Goal: Information Seeking & Learning: Check status

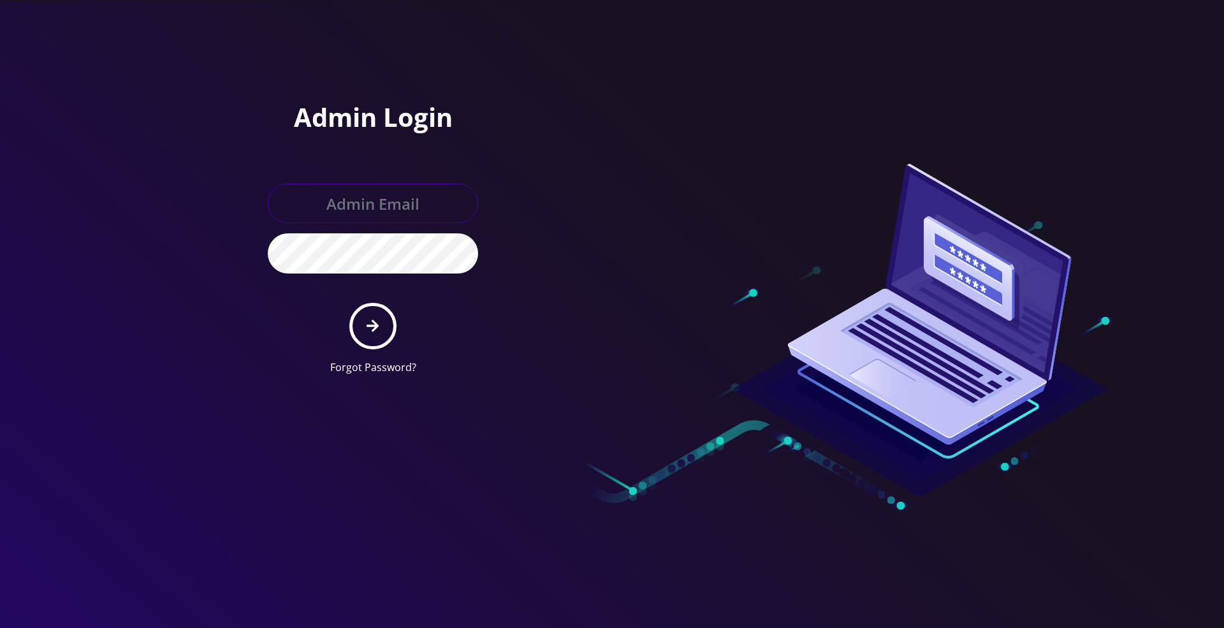
type input "[PERSON_NAME][EMAIL_ADDRESS][DOMAIN_NAME]"
click at [360, 317] on button "submit" at bounding box center [372, 326] width 47 height 47
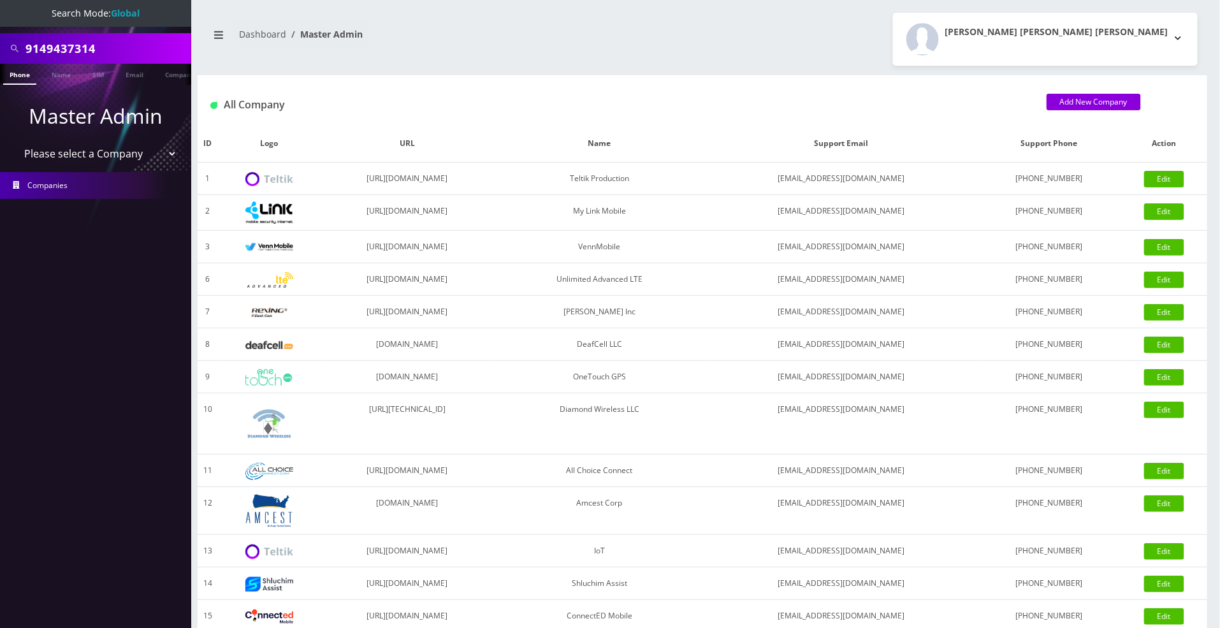
scroll to position [0, 6]
drag, startPoint x: 98, startPoint y: 49, endPoint x: -3, endPoint y: 48, distance: 100.7
click at [0, 48] on html "Search Mode: Global 9149437314 Phone Name SIM Email Company Customer Master Adm…" at bounding box center [610, 437] width 1220 height 875
paste input "08-590-4503"
type input "[PHONE_NUMBER]"
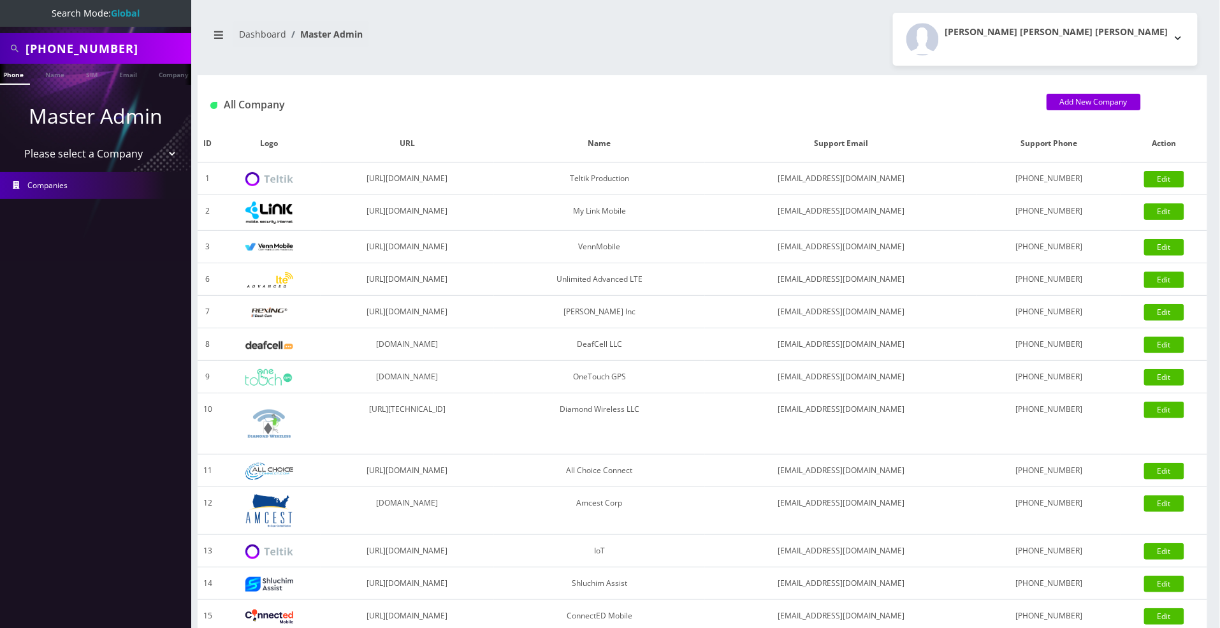
click at [24, 79] on link "Phone" at bounding box center [13, 74] width 33 height 21
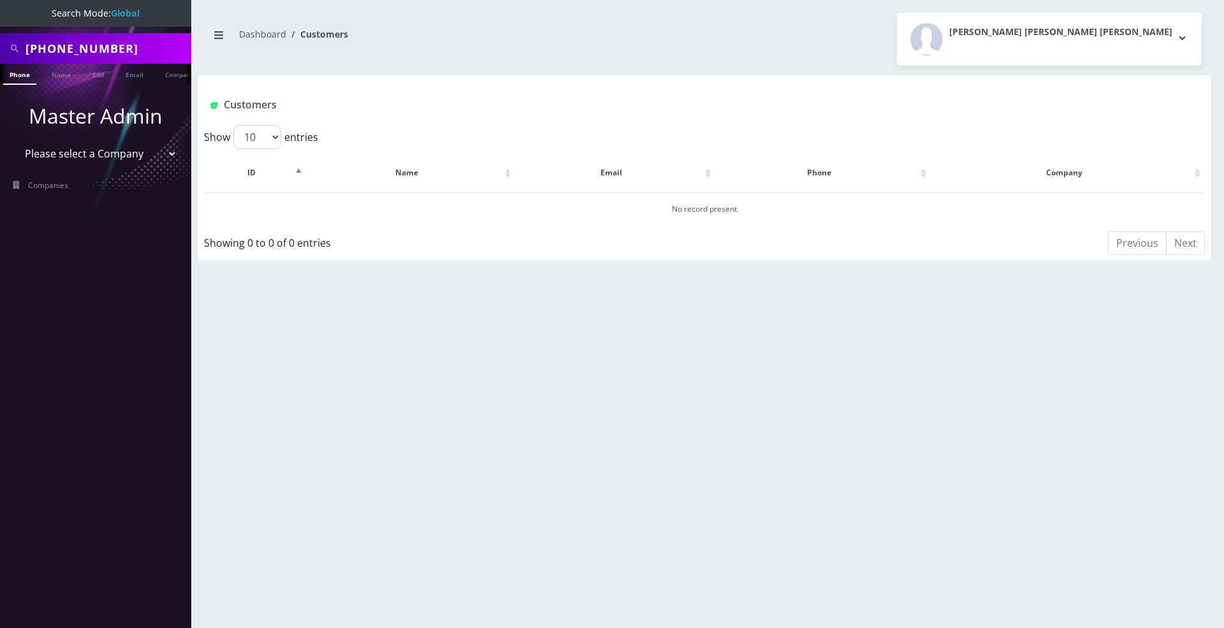
click at [82, 43] on input "[PHONE_NUMBER]" at bounding box center [106, 48] width 163 height 24
type input "9085904503"
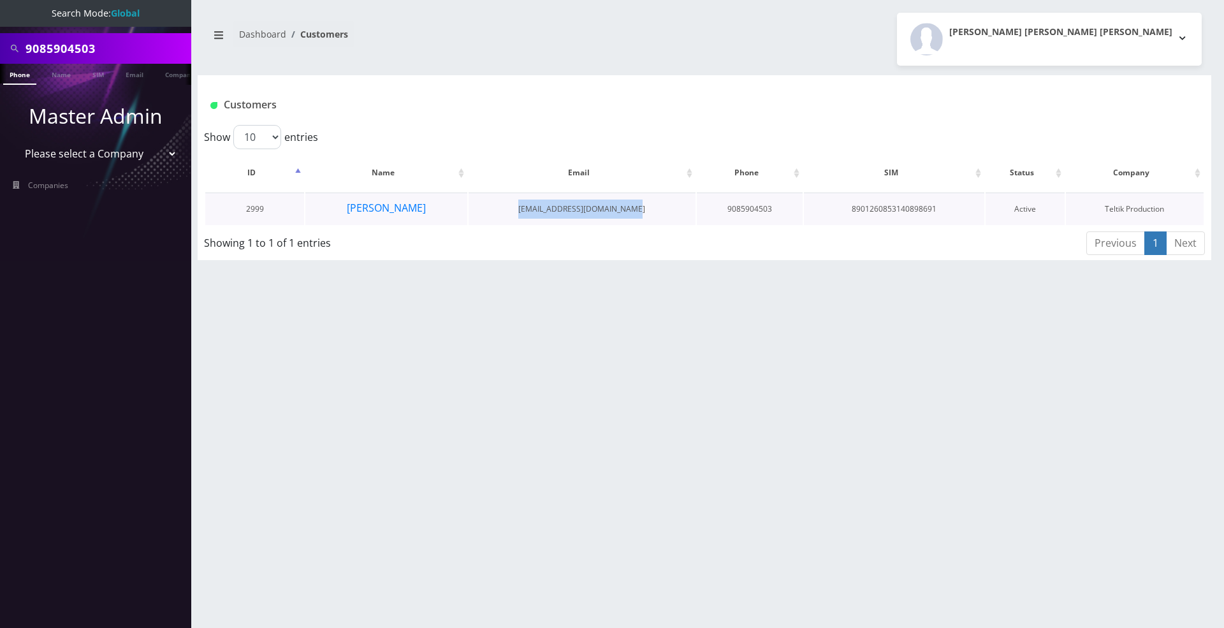
drag, startPoint x: 643, startPoint y: 208, endPoint x: 527, endPoint y: 210, distance: 116.7
click at [527, 210] on td "davidg+ultratest@amcest.com" at bounding box center [582, 209] width 227 height 33
copy td "davidg+ultratest@amcest.com"
click at [395, 201] on button "Fred Rosenfeld" at bounding box center [386, 208] width 80 height 17
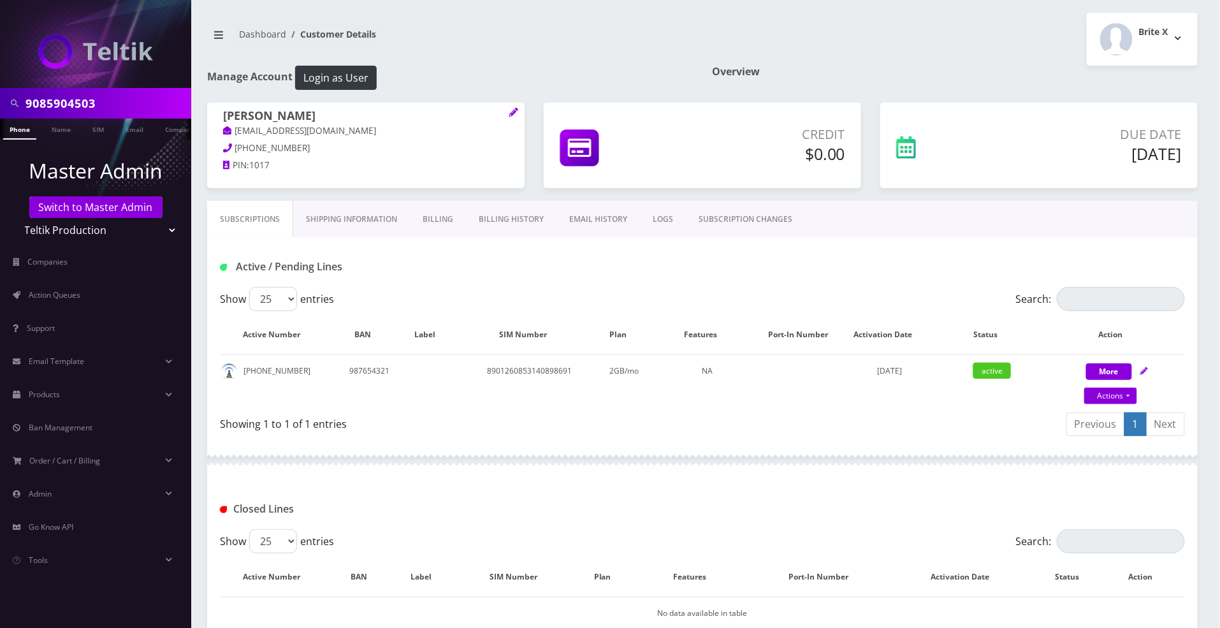
click at [585, 223] on link "EMAIL HISTORY" at bounding box center [599, 219] width 84 height 37
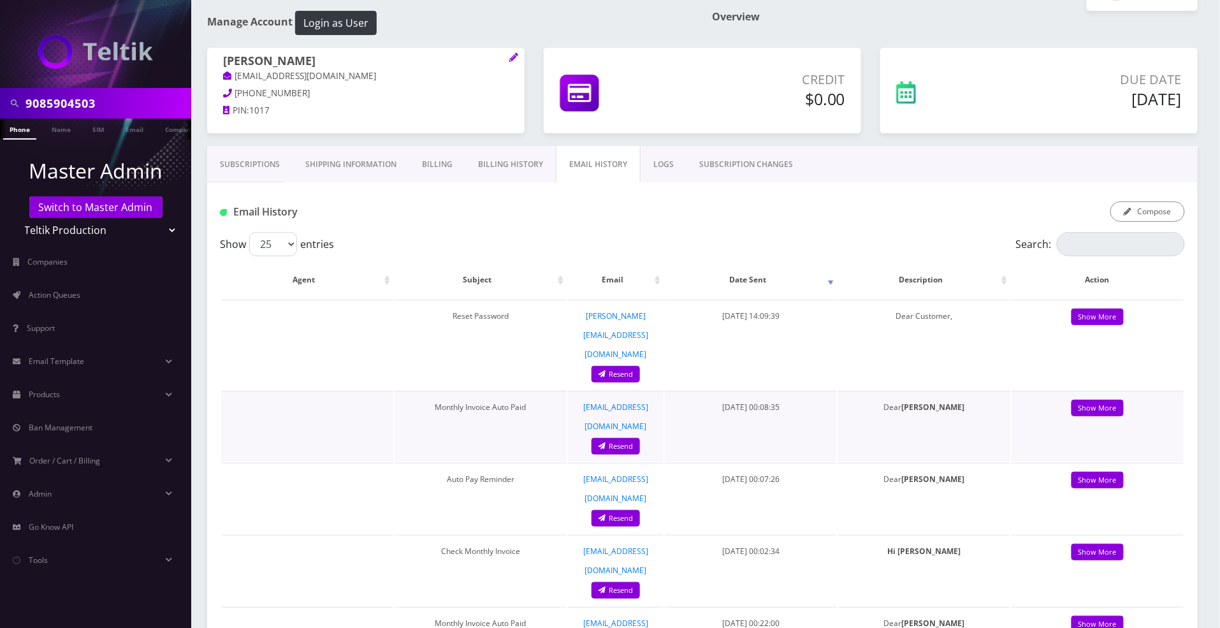
scroll to position [85, 0]
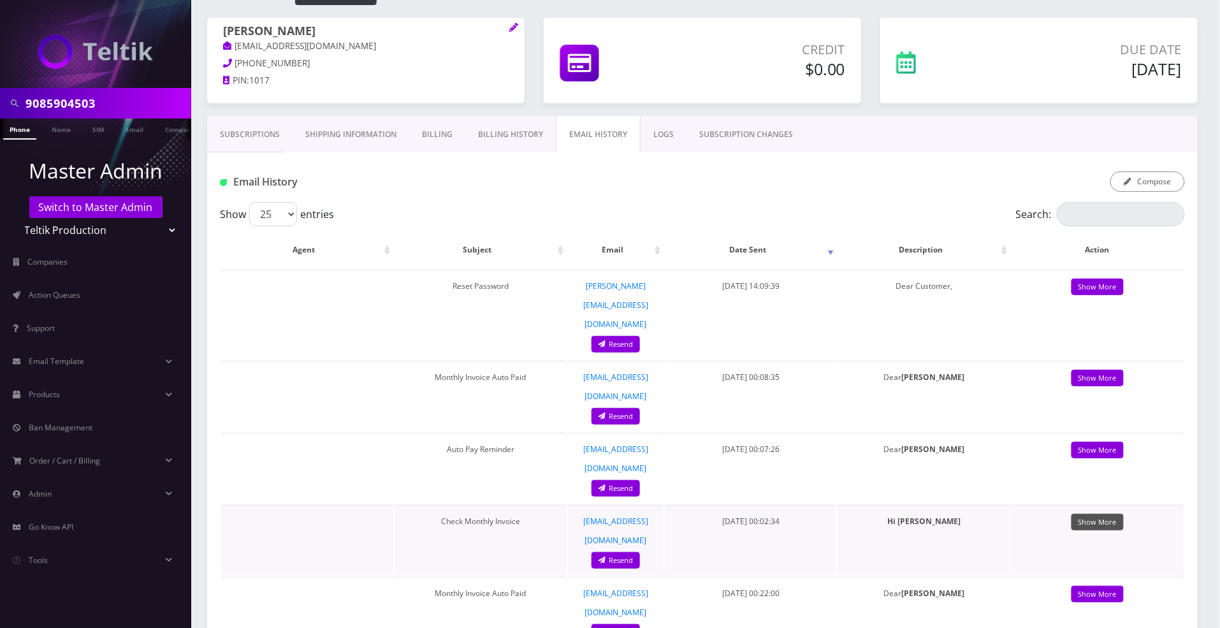
click at [1095, 514] on link "Show More" at bounding box center [1098, 522] width 52 height 17
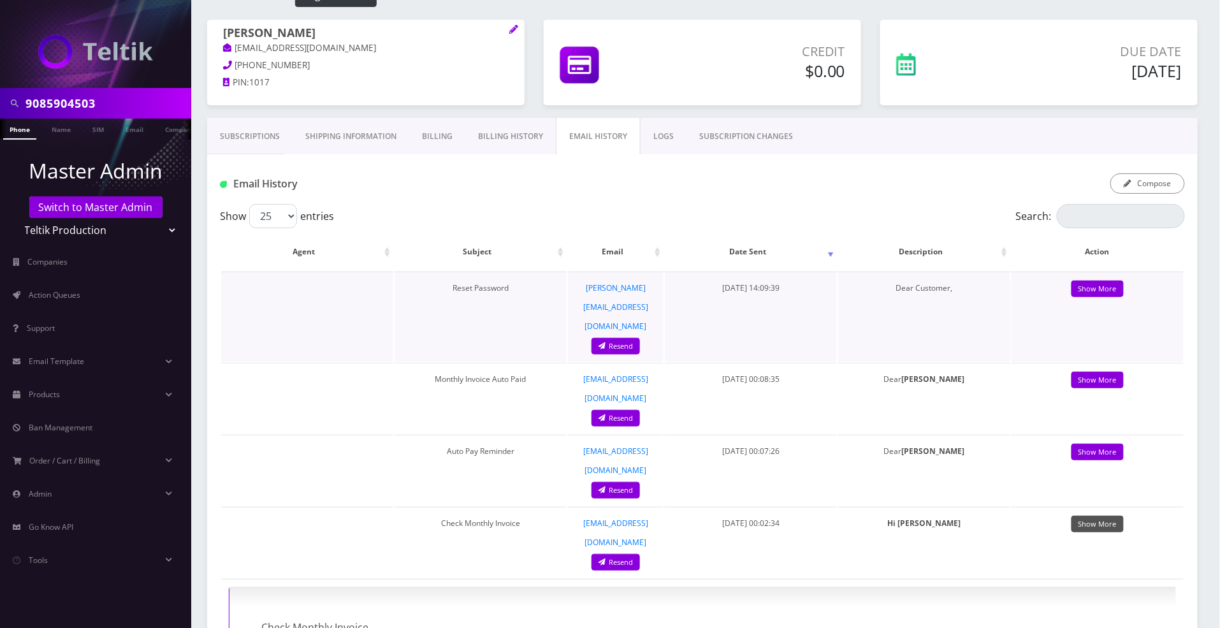
scroll to position [0, 0]
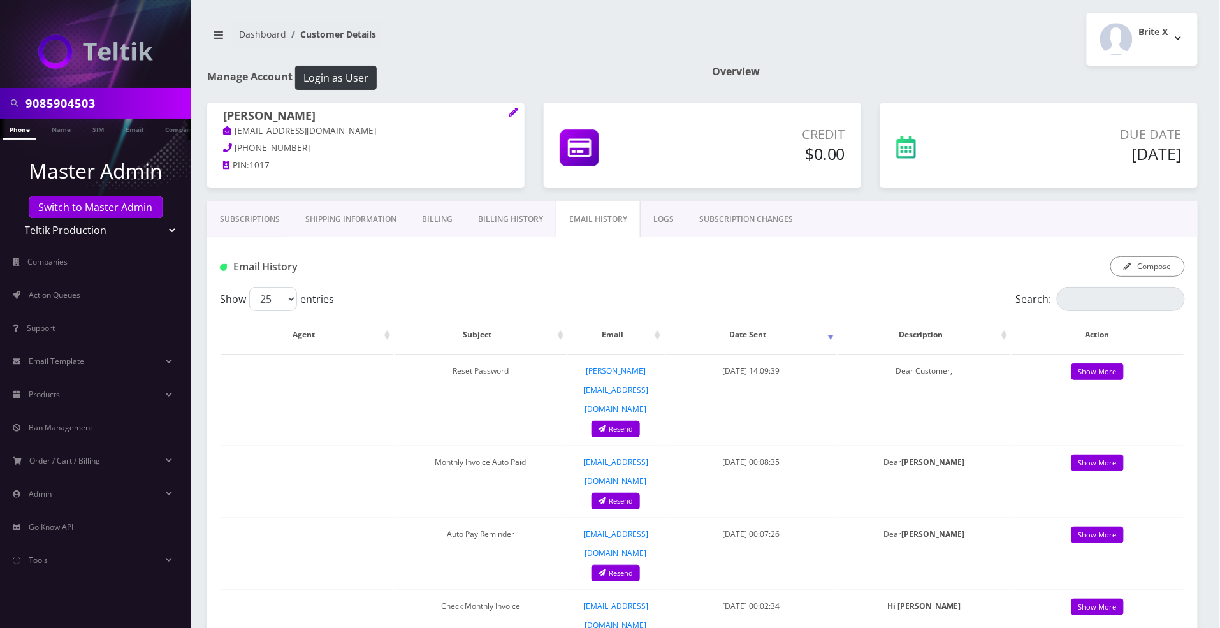
click at [501, 222] on link "Billing History" at bounding box center [510, 219] width 91 height 37
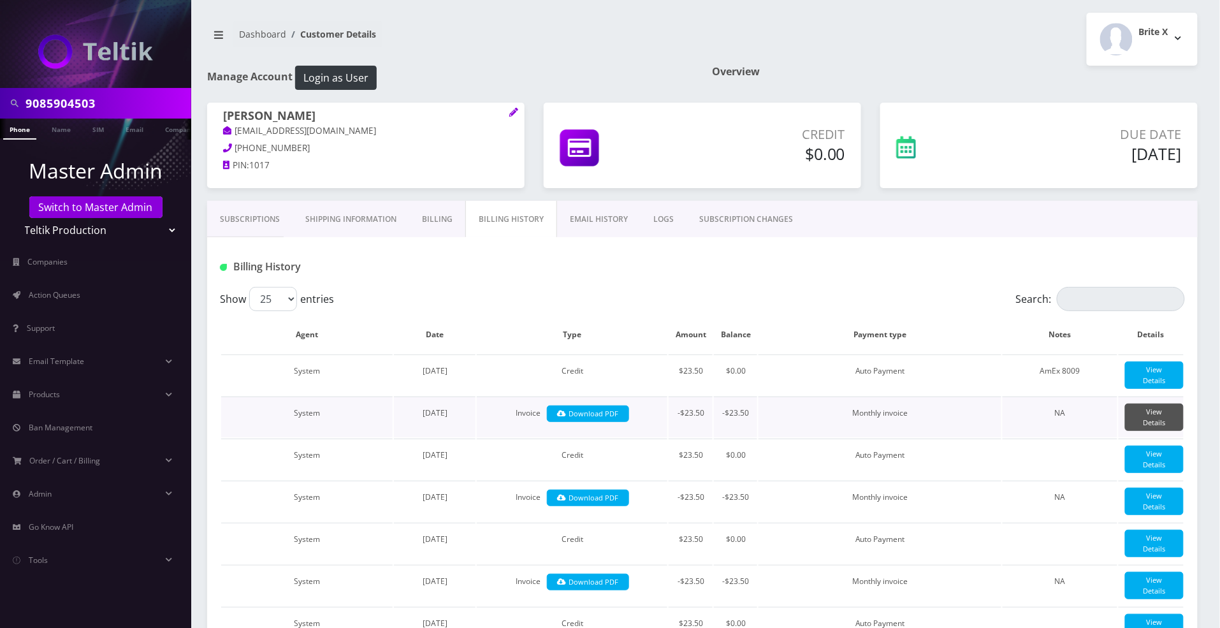
click at [1149, 419] on link "View Details" at bounding box center [1154, 417] width 59 height 27
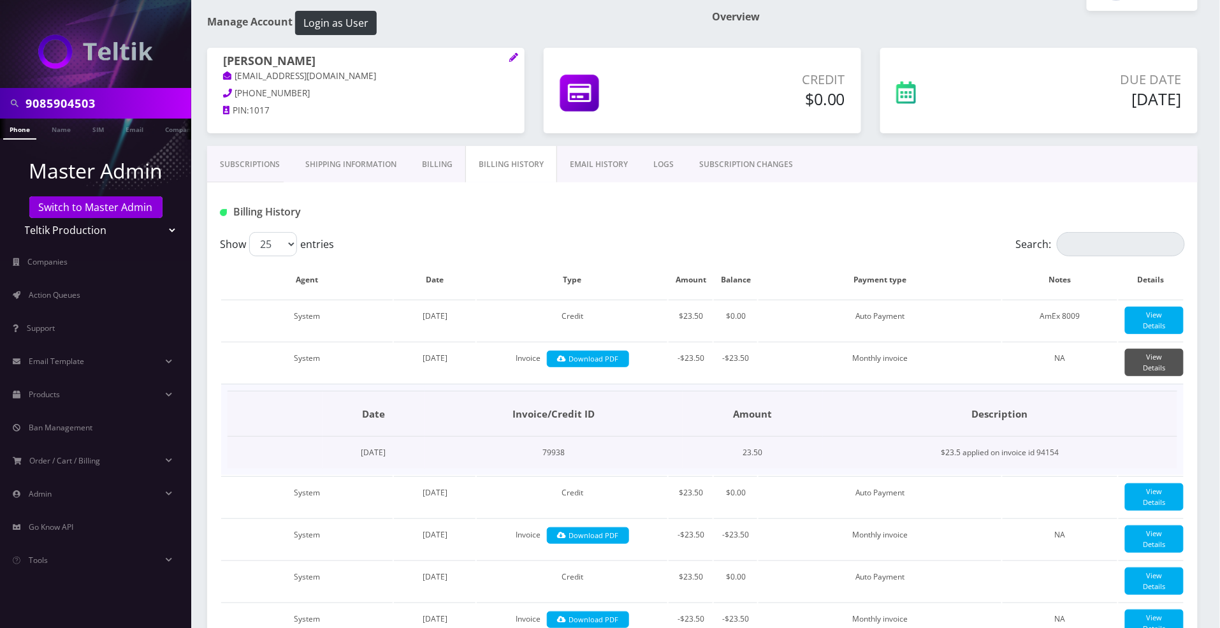
scroll to position [85, 0]
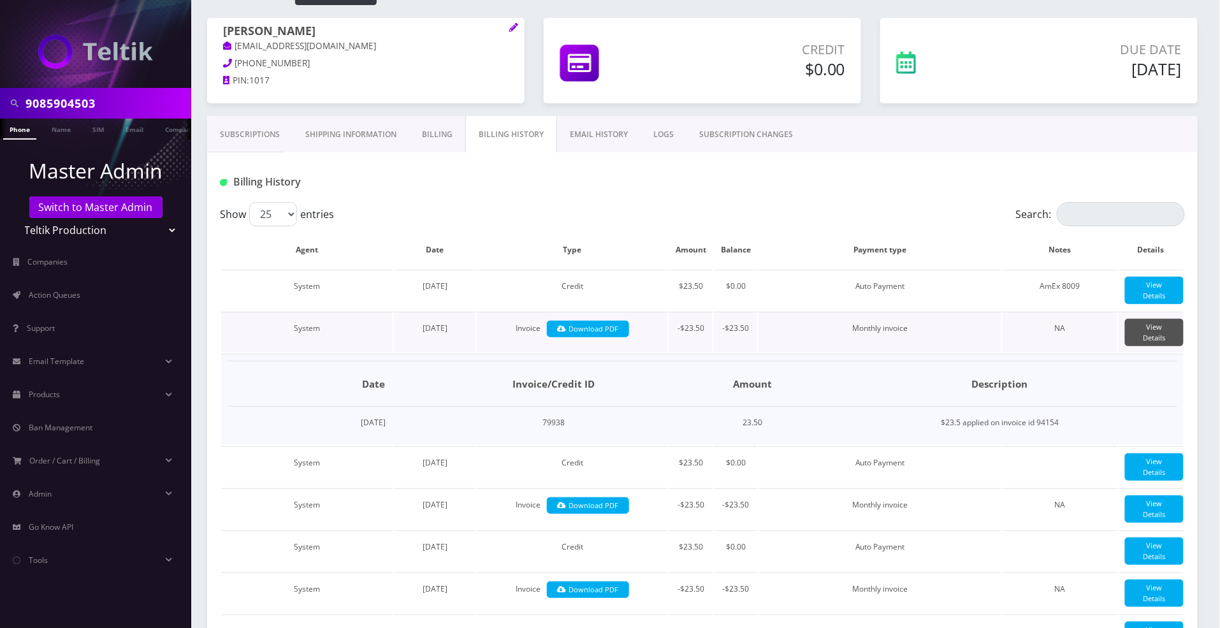
click at [1151, 335] on link "View Details" at bounding box center [1154, 332] width 59 height 27
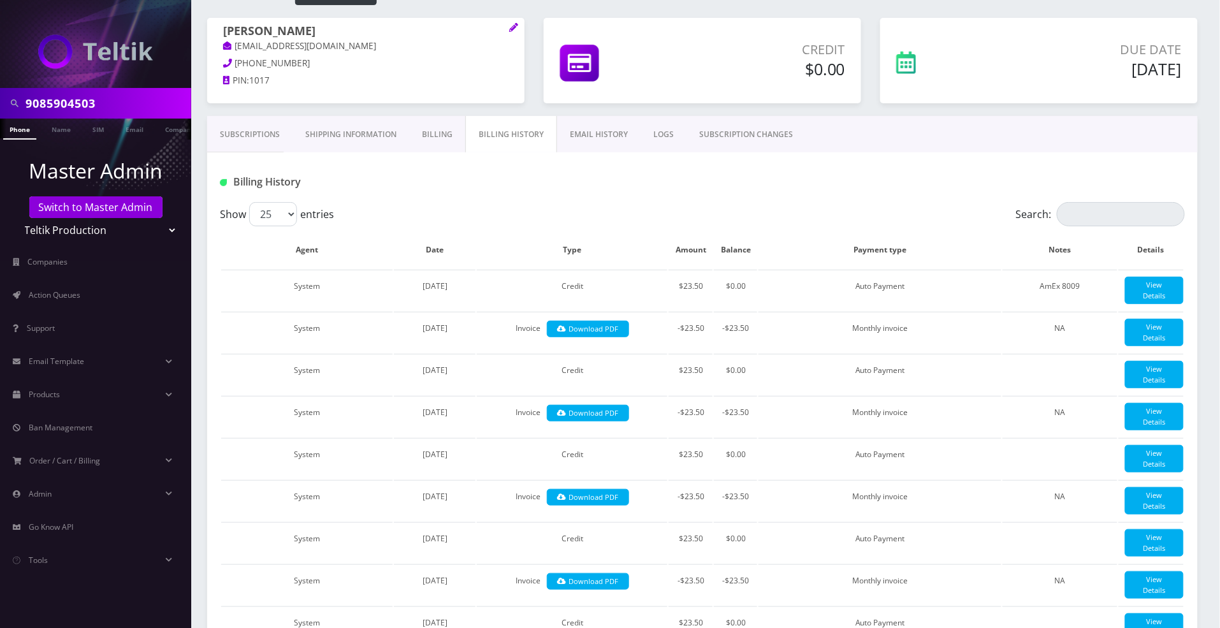
click at [440, 136] on link "Billing" at bounding box center [437, 134] width 56 height 37
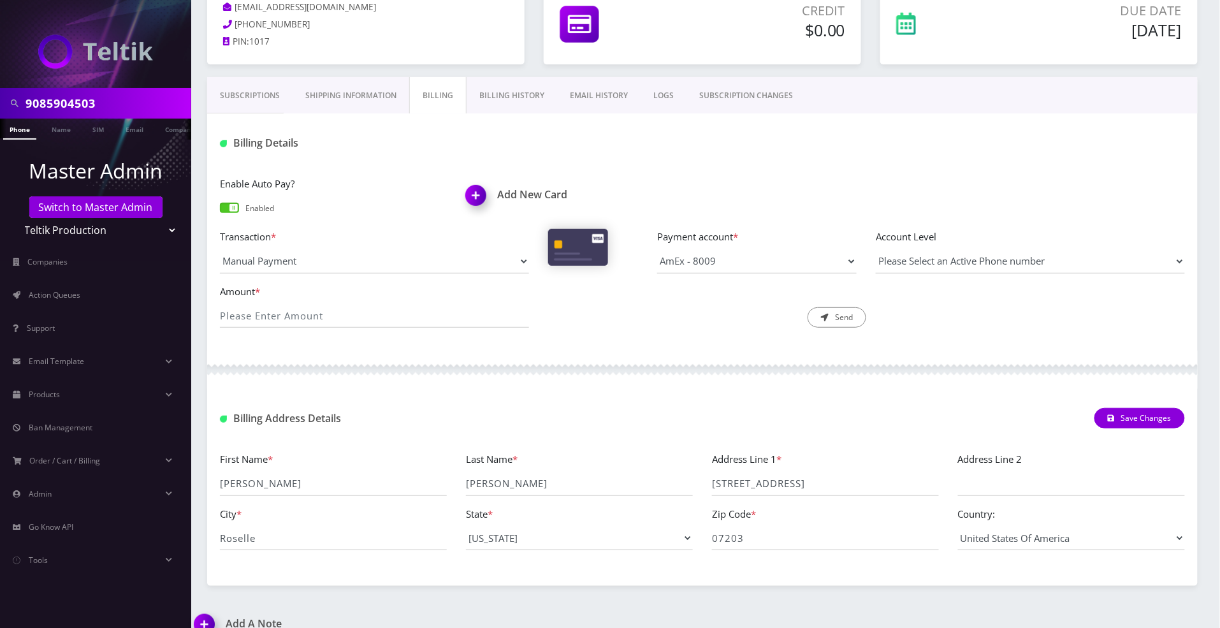
scroll to position [145, 0]
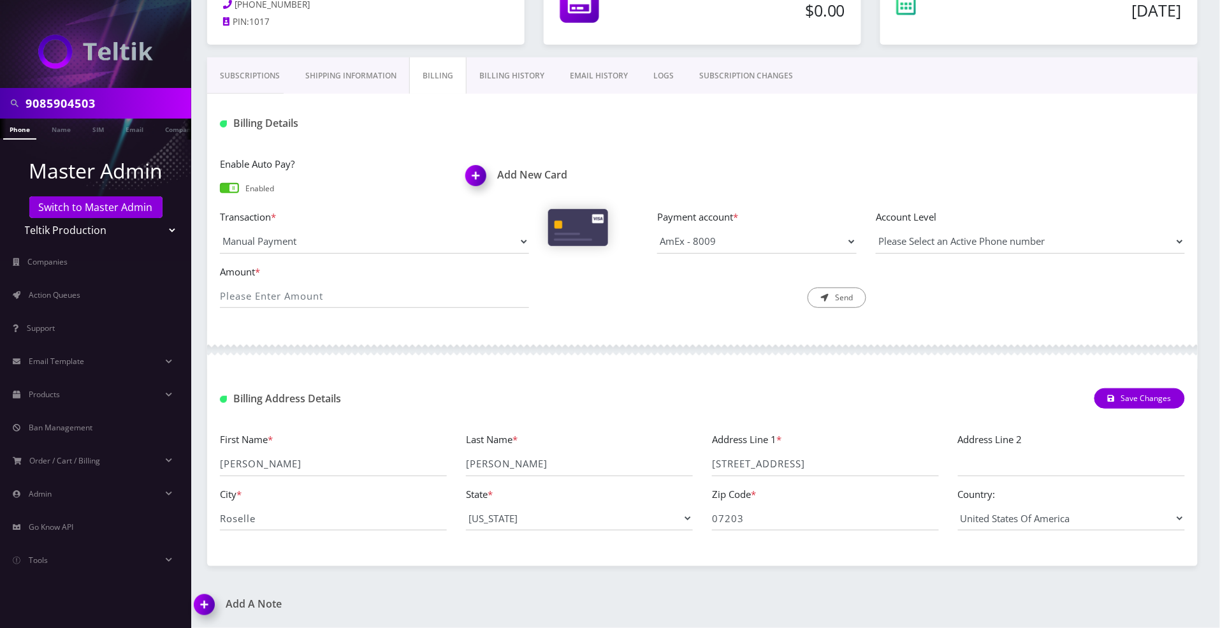
click at [500, 68] on link "Billing History" at bounding box center [512, 75] width 91 height 37
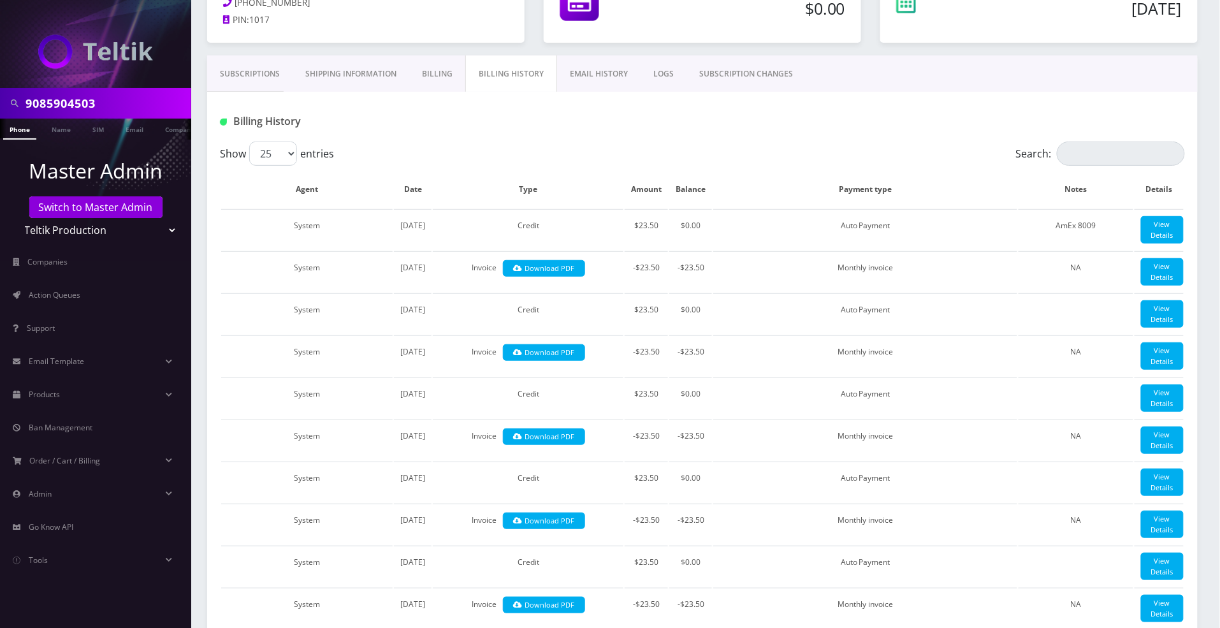
click at [599, 79] on link "EMAIL HISTORY" at bounding box center [599, 73] width 84 height 37
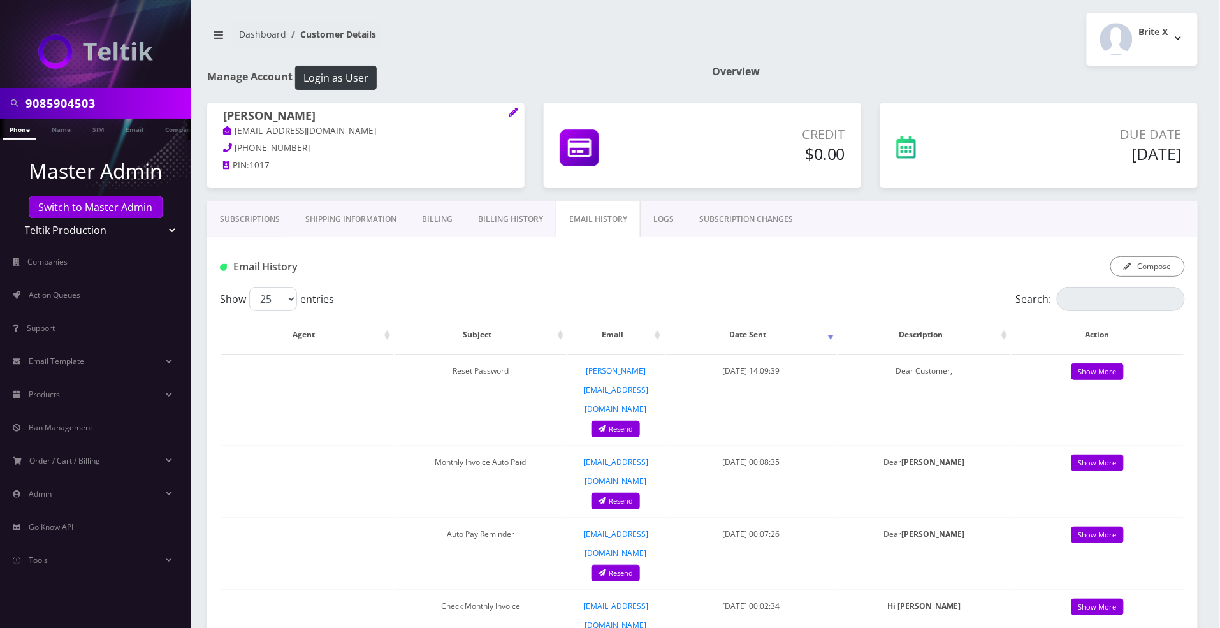
click at [224, 217] on link "Subscriptions" at bounding box center [249, 219] width 85 height 37
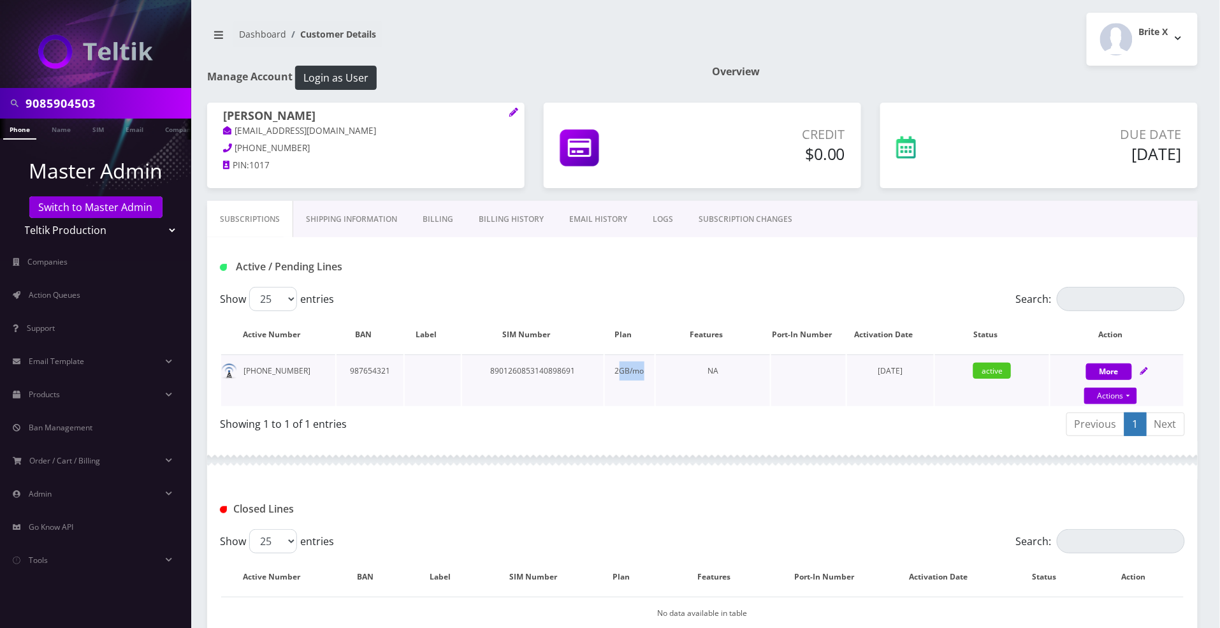
drag, startPoint x: 648, startPoint y: 370, endPoint x: 616, endPoint y: 365, distance: 32.2
click at [616, 365] on td "2GB/mo" at bounding box center [630, 380] width 50 height 52
click at [692, 373] on td "NA" at bounding box center [713, 380] width 114 height 52
drag, startPoint x: 654, startPoint y: 373, endPoint x: 613, endPoint y: 370, distance: 40.9
click at [613, 370] on tr "908-590-4503 987654321 8901260853140898691 2GB/mo NA September 02, 2021 active …" at bounding box center [702, 380] width 963 height 52
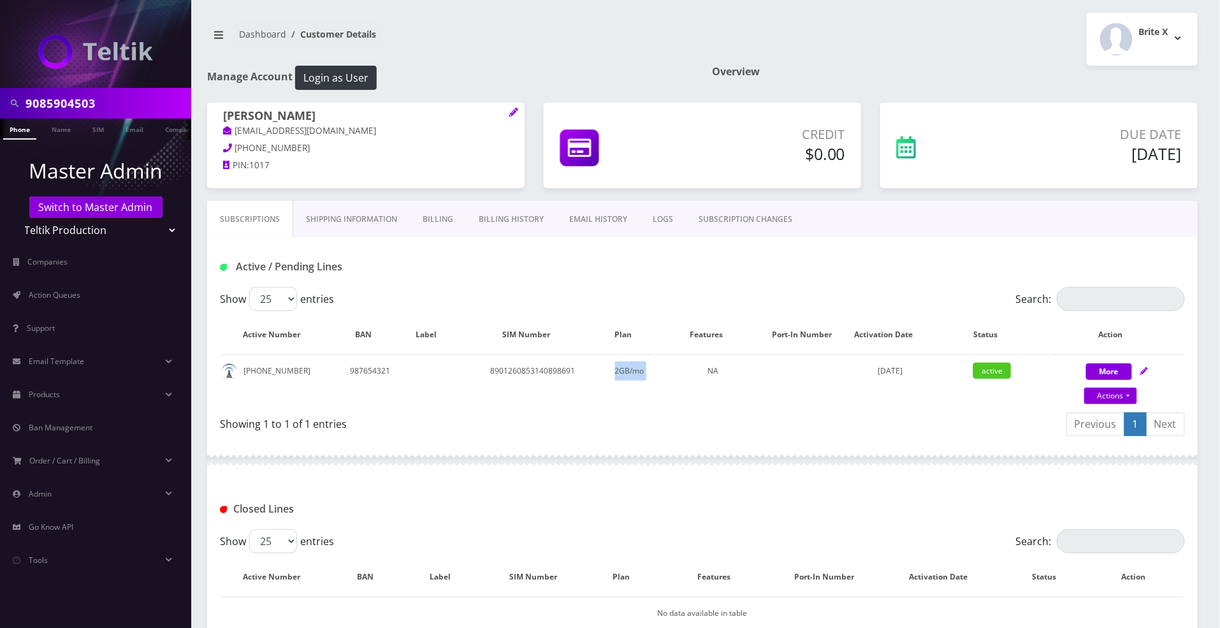
copy td "2GB/mo"
drag, startPoint x: 115, startPoint y: 102, endPoint x: -129, endPoint y: 82, distance: 245.6
click at [0, 82] on html "9085904503 Phone Name SIM Email Company Customer Master Admin Switch to Master …" at bounding box center [610, 369] width 1220 height 739
paste input "-342-2737"
type input "908-342-2737"
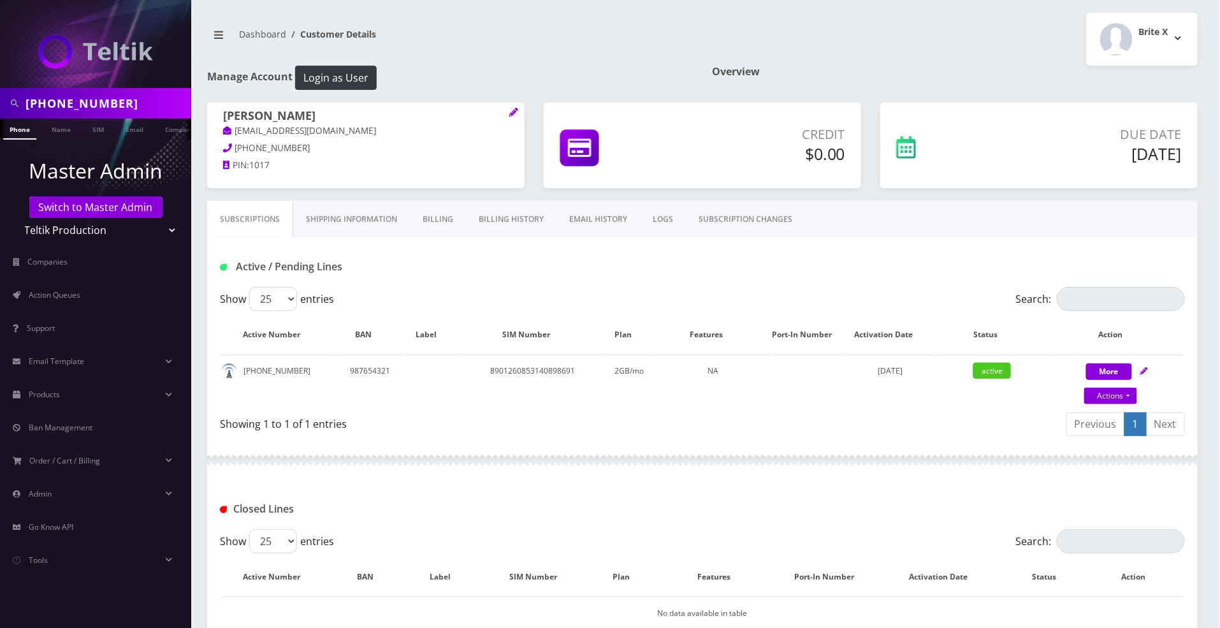
click at [17, 130] on link "Phone" at bounding box center [19, 129] width 33 height 21
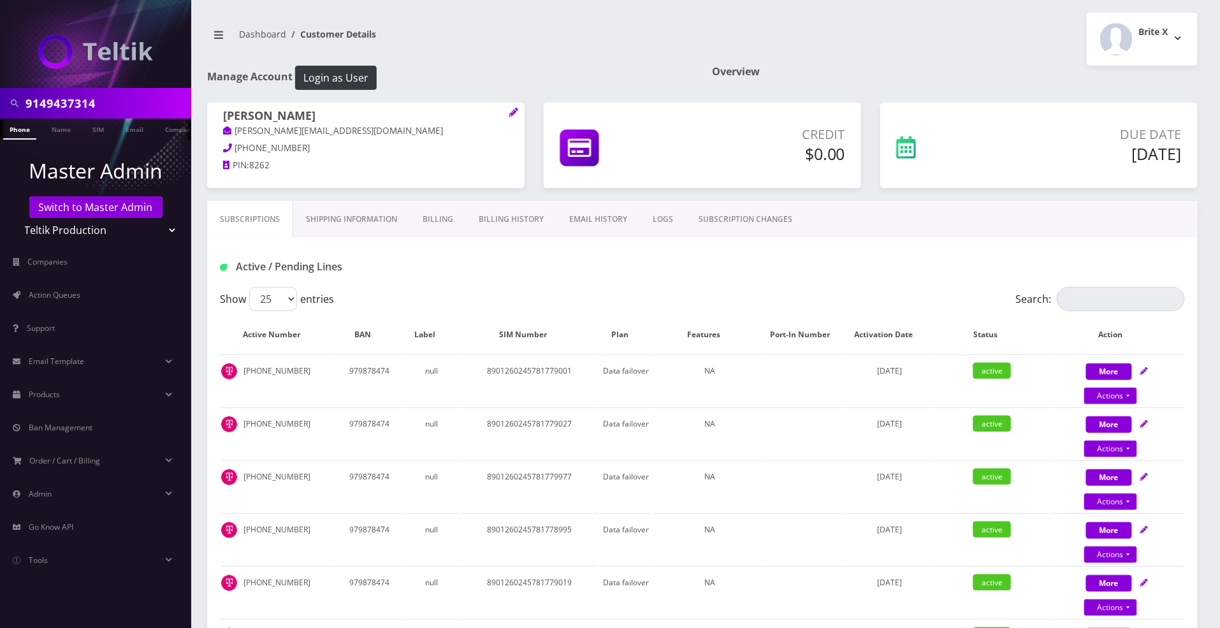
scroll to position [0, 6]
click at [524, 218] on link "Billing History" at bounding box center [511, 219] width 91 height 37
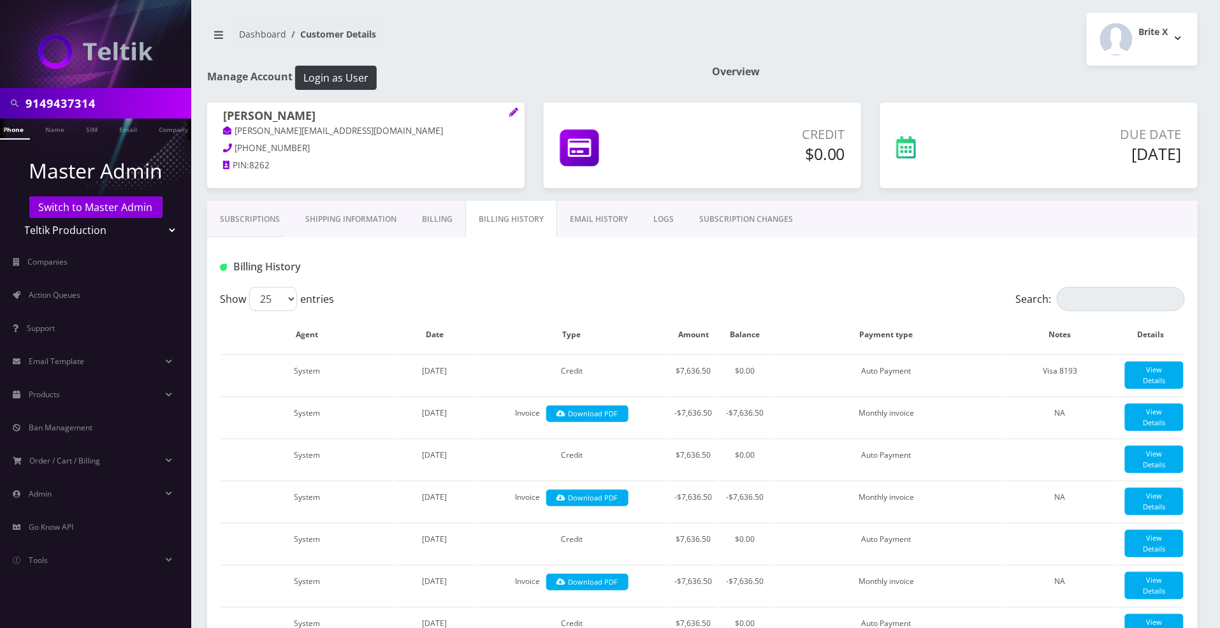
click at [227, 215] on link "Subscriptions" at bounding box center [249, 219] width 85 height 37
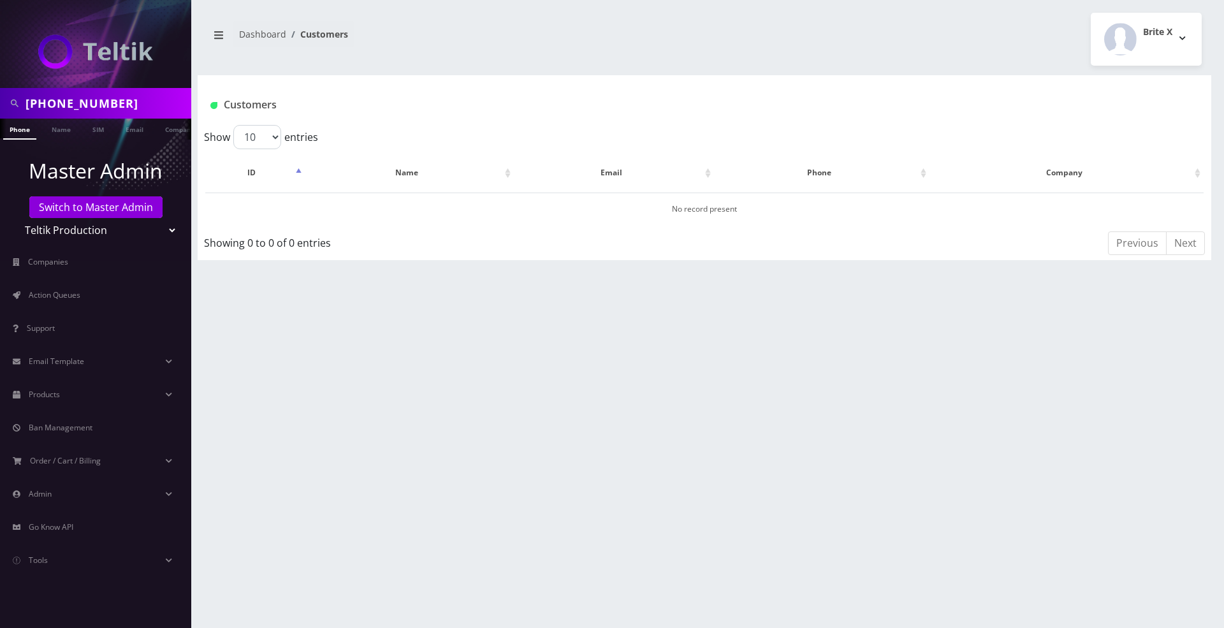
click at [77, 101] on input "908-342-2737" at bounding box center [106, 103] width 163 height 24
type input "9083422737"
click at [20, 131] on link "Phone" at bounding box center [19, 129] width 33 height 21
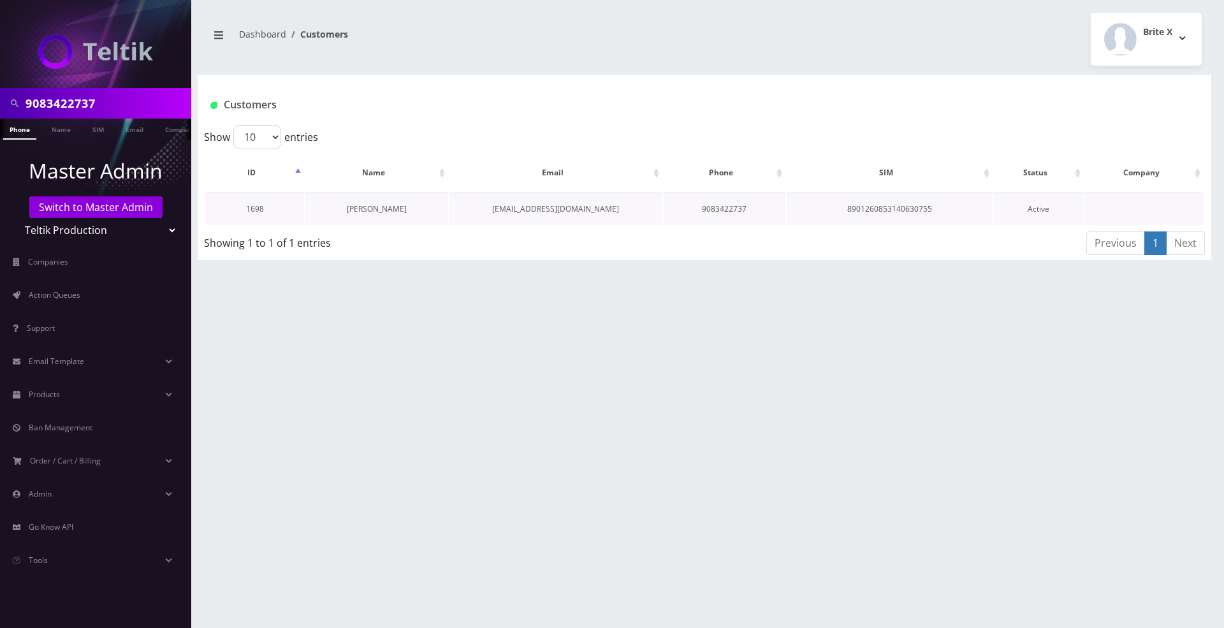
click at [373, 210] on link "[PERSON_NAME]" at bounding box center [377, 208] width 60 height 11
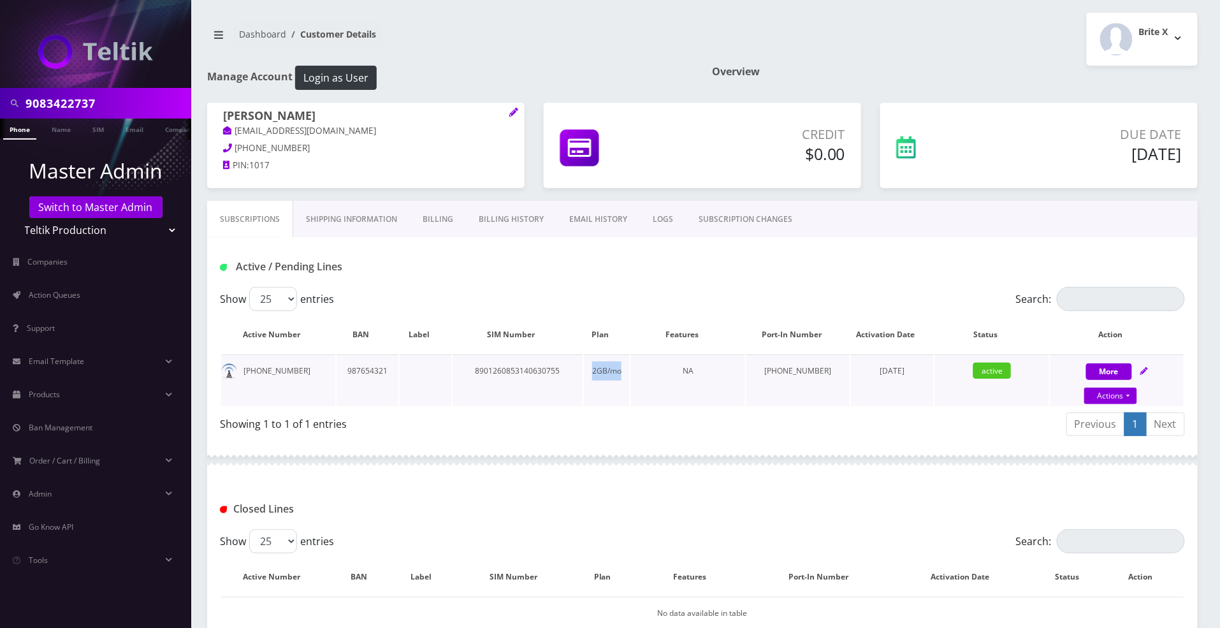
drag, startPoint x: 641, startPoint y: 373, endPoint x: 609, endPoint y: 372, distance: 31.9
click at [609, 372] on td "2GB/mo" at bounding box center [607, 380] width 46 height 52
copy td "2GB/mo"
drag, startPoint x: 110, startPoint y: 100, endPoint x: -58, endPoint y: 98, distance: 167.7
click at [0, 98] on html "9083422737 Phone Name SIM Email Company Customer Master Admin Switch to Master …" at bounding box center [610, 407] width 1220 height 815
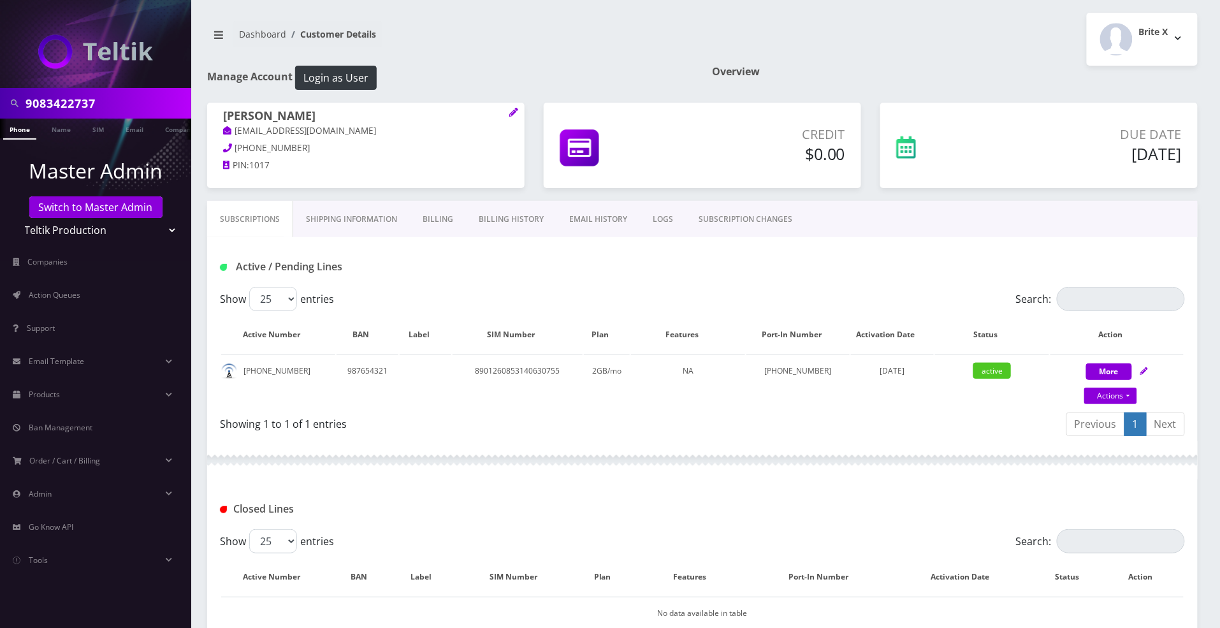
paste input "347-845-476"
click at [75, 103] on input "[PHONE_NUMBER]" at bounding box center [106, 103] width 163 height 24
type input "3478454767"
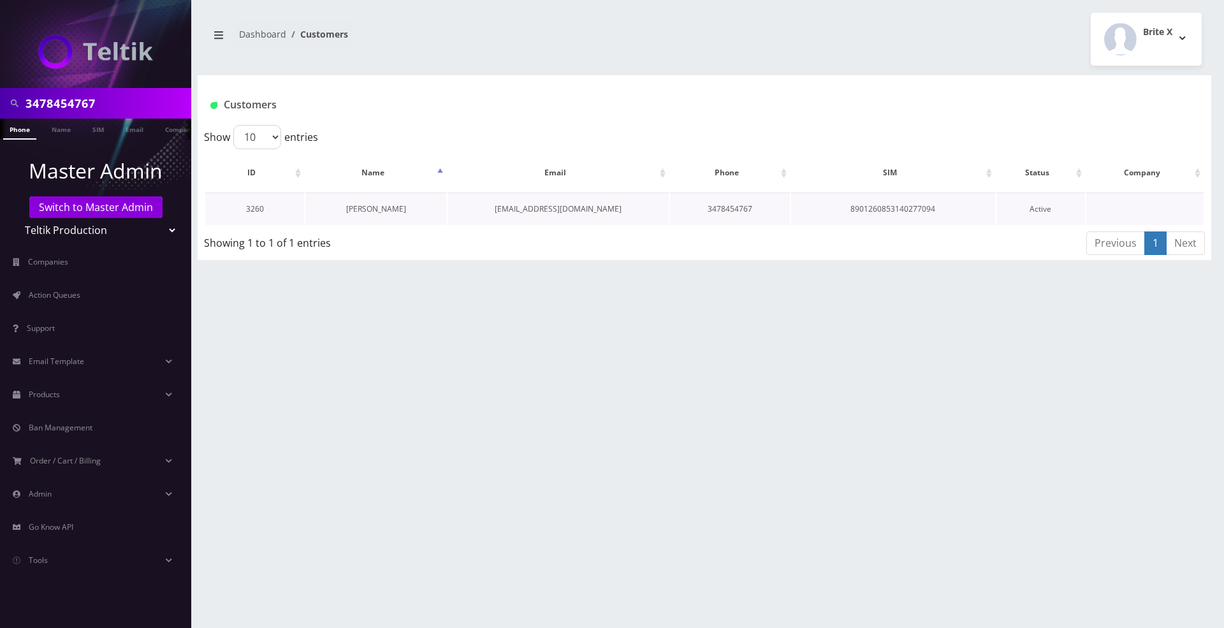
click at [382, 205] on link "[PERSON_NAME]" at bounding box center [376, 208] width 60 height 11
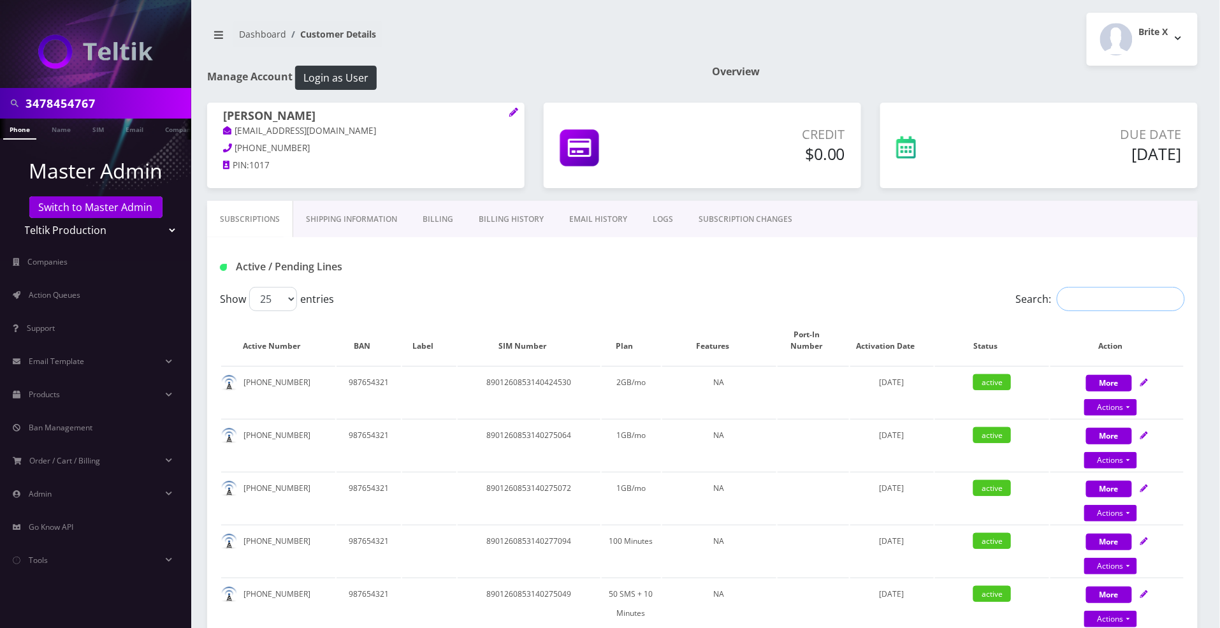
click at [1082, 302] on input "Search:" at bounding box center [1121, 299] width 128 height 24
paste input "[PHONE_NUMBER]"
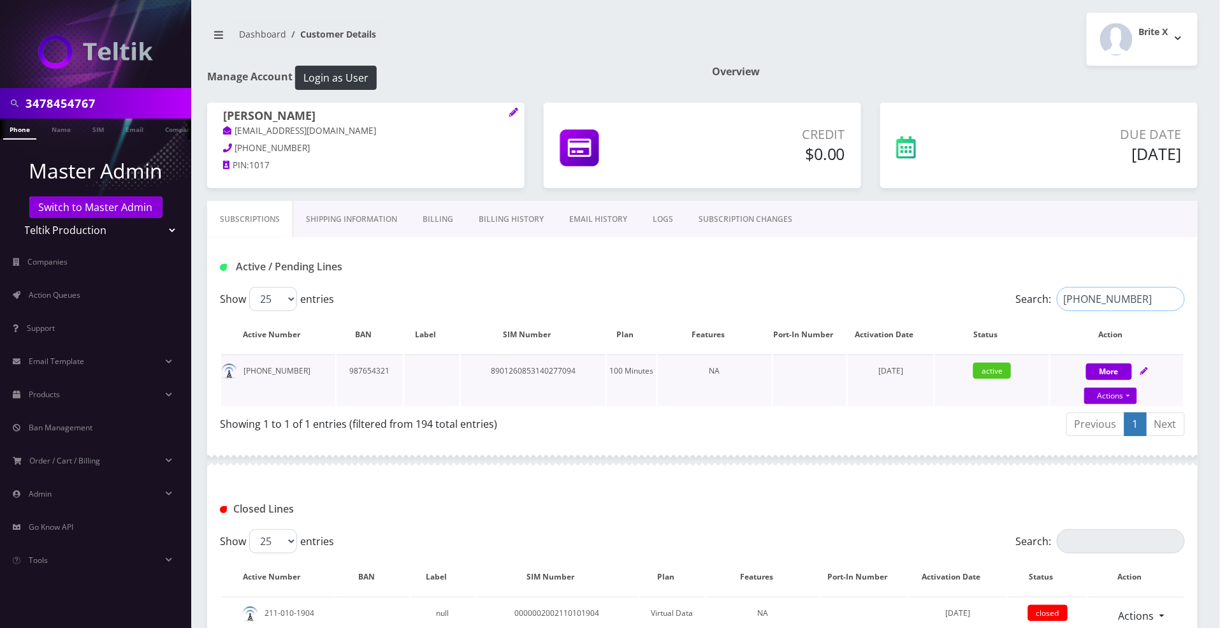
type input "[PHONE_NUMBER]"
drag, startPoint x: 652, startPoint y: 370, endPoint x: 608, endPoint y: 368, distance: 43.4
click at [608, 368] on td "100 Minutes" at bounding box center [631, 380] width 49 height 52
copy td "100 Minutes"
click at [1170, 298] on input "[PHONE_NUMBER]" at bounding box center [1121, 299] width 128 height 24
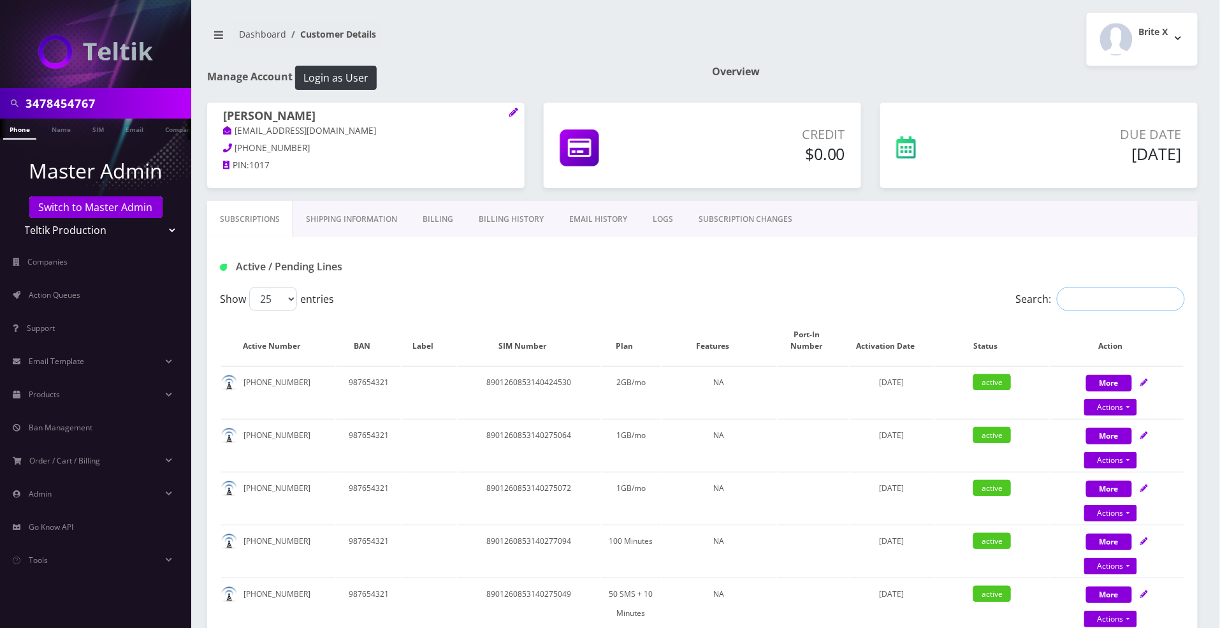
click at [1088, 297] on input "Search:" at bounding box center [1121, 299] width 128 height 24
paste input "[PHONE_NUMBER]"
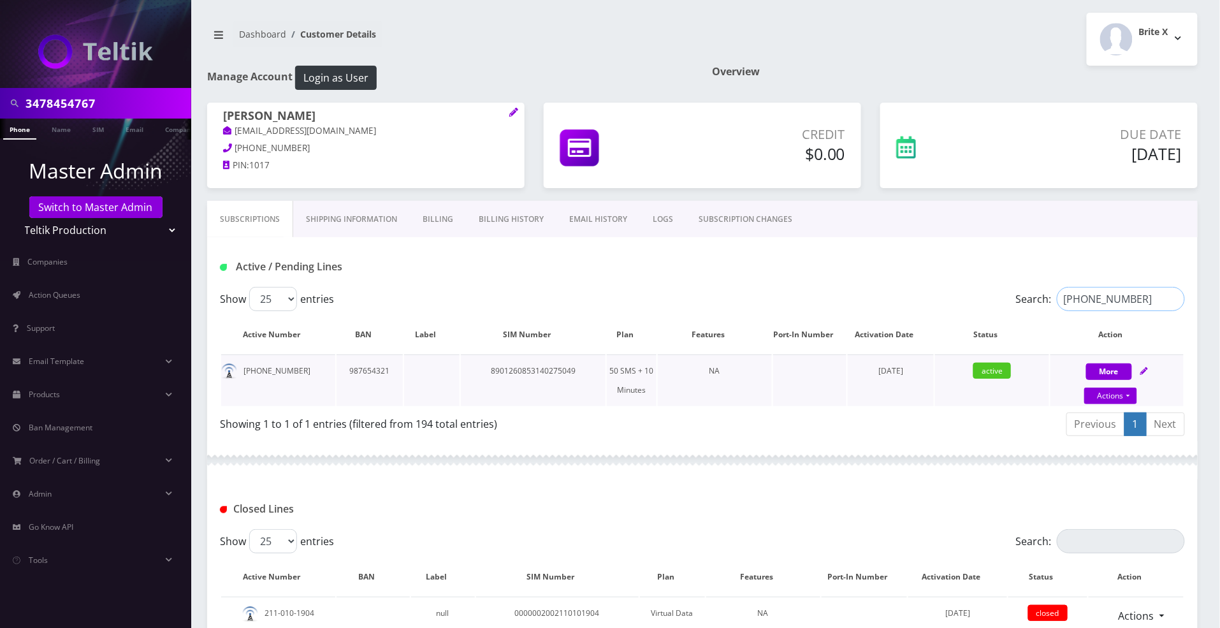
type input "[PHONE_NUMBER]"
drag, startPoint x: 652, startPoint y: 391, endPoint x: 609, endPoint y: 366, distance: 48.9
click at [609, 366] on td "50 SMS + 10 Minutes" at bounding box center [631, 380] width 49 height 52
copy td "50 SMS + 10 Minutes"
click at [1174, 300] on input "[PHONE_NUMBER]" at bounding box center [1121, 299] width 128 height 24
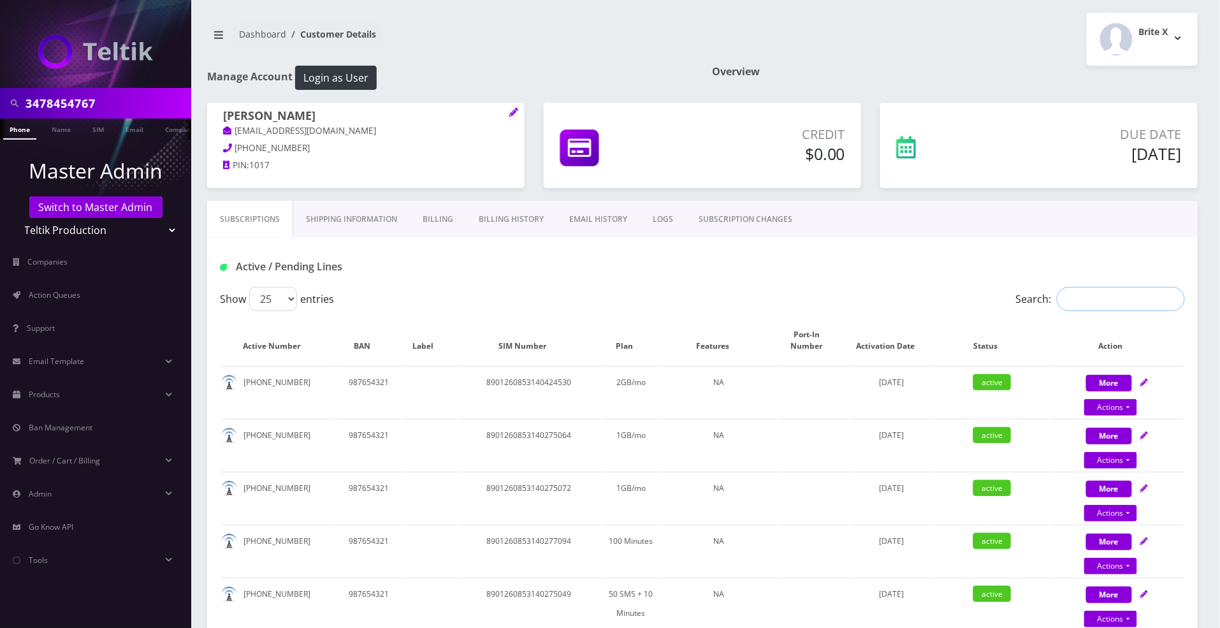
click at [1113, 300] on input "Search:" at bounding box center [1121, 299] width 128 height 24
paste input "[PHONE_NUMBER]"
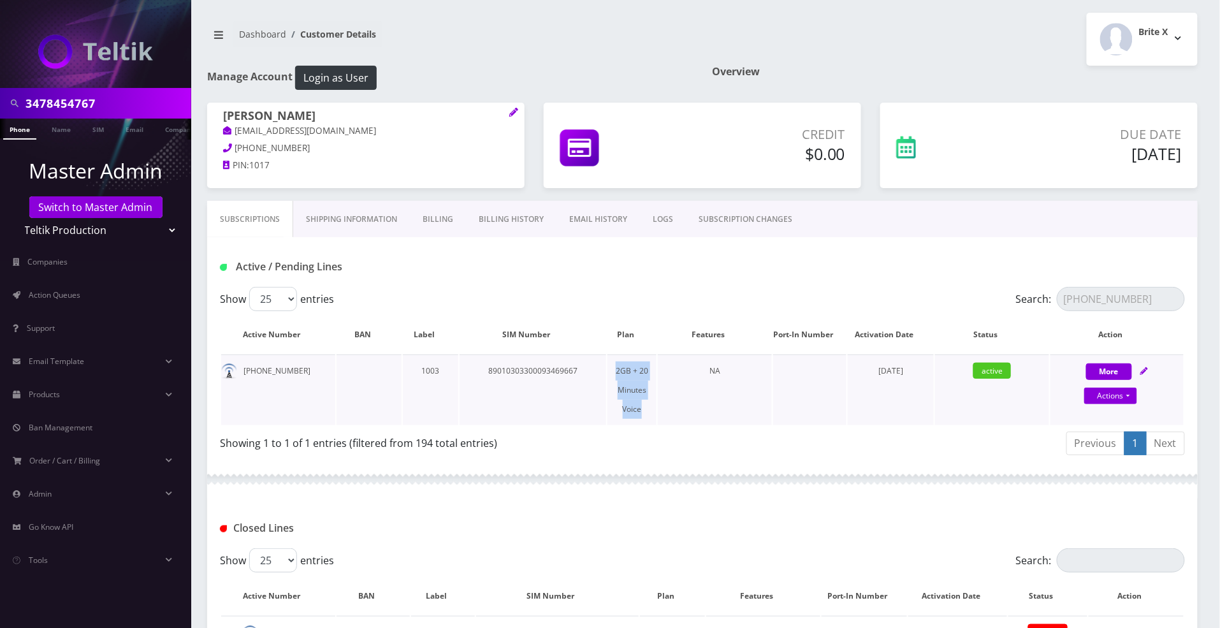
drag, startPoint x: 648, startPoint y: 411, endPoint x: 615, endPoint y: 368, distance: 53.7
click at [615, 368] on td "2GB + 20 Minutes Voice" at bounding box center [632, 389] width 49 height 71
copy td "2GB + 20 Minutes Voice"
drag, startPoint x: 1138, startPoint y: 297, endPoint x: 1054, endPoint y: 297, distance: 84.1
click at [1054, 297] on label "Search: [PHONE_NUMBER]" at bounding box center [1100, 299] width 169 height 24
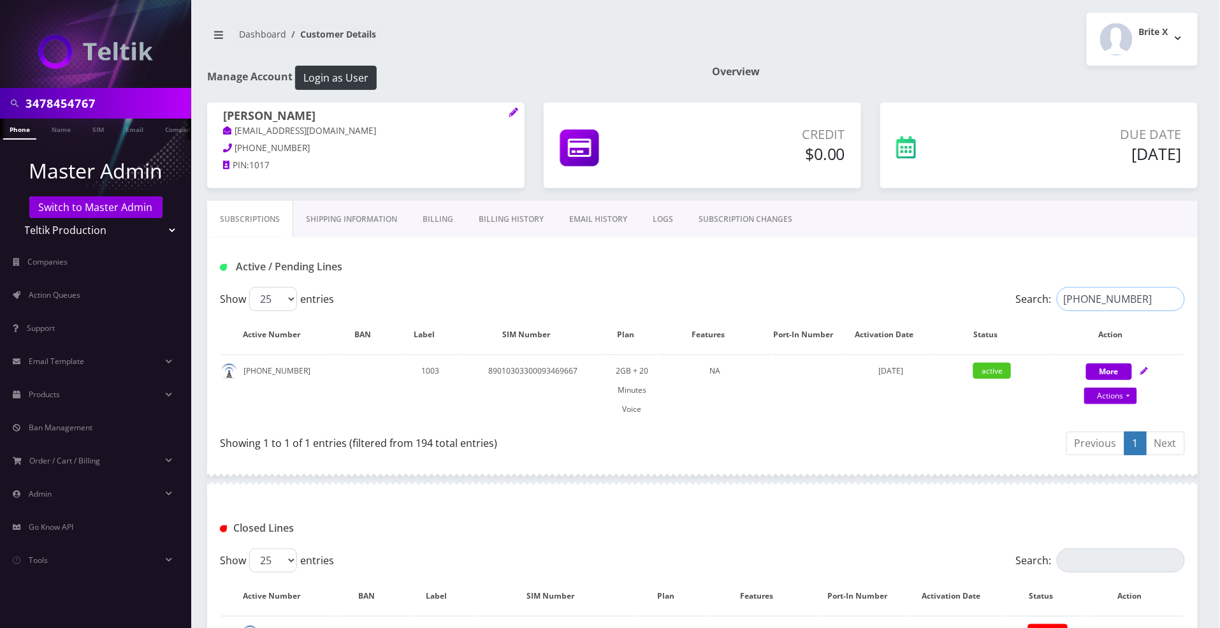
paste input "[PHONE_NUMBER]"
drag, startPoint x: 1130, startPoint y: 297, endPoint x: 990, endPoint y: 291, distance: 140.4
click at [990, 291] on div "Search: [PHONE_NUMBER]" at bounding box center [1065, 299] width 242 height 24
paste input "[PHONE_NUMBER]"
drag, startPoint x: 1132, startPoint y: 296, endPoint x: 977, endPoint y: 282, distance: 156.2
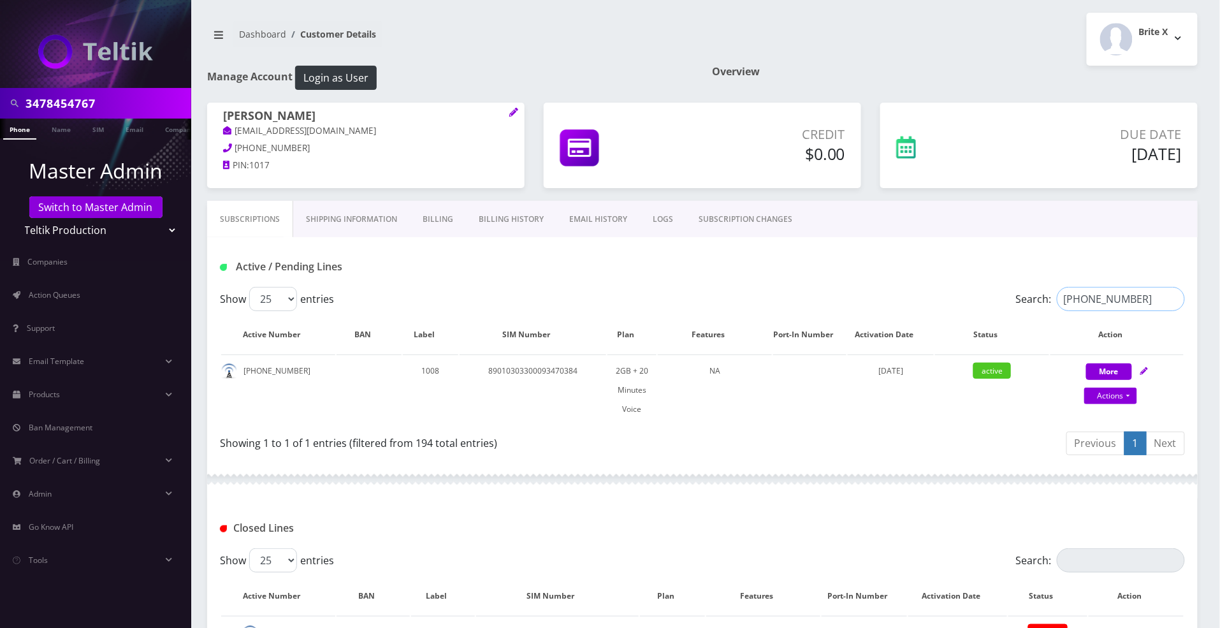
click at [977, 282] on div "Active / Pending Lines Show 25 50 100 250 500 entries Search: [PHONE_NUMBER] Ac…" at bounding box center [702, 348] width 991 height 223
paste input "[PHONE_NUMBER]"
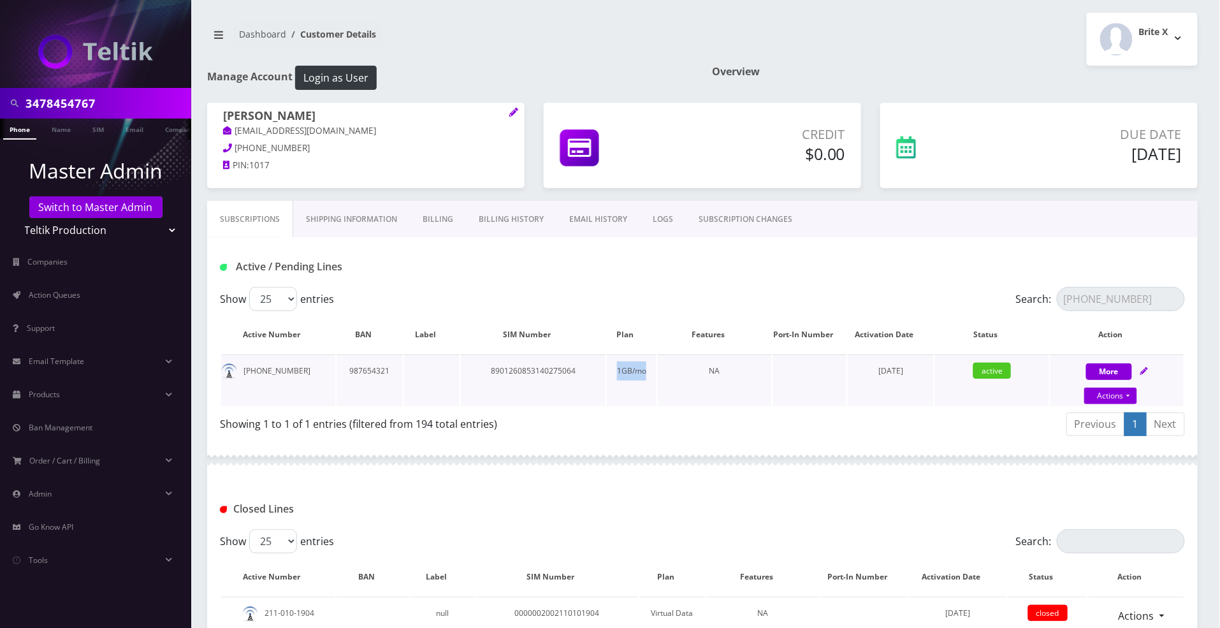
drag, startPoint x: 650, startPoint y: 370, endPoint x: 615, endPoint y: 368, distance: 35.2
click at [615, 368] on td "1GB/mo" at bounding box center [631, 380] width 49 height 52
copy td "1GB/mo"
drag, startPoint x: 1135, startPoint y: 301, endPoint x: 986, endPoint y: 292, distance: 150.1
click at [986, 292] on div "Search: [PHONE_NUMBER]" at bounding box center [1065, 299] width 242 height 24
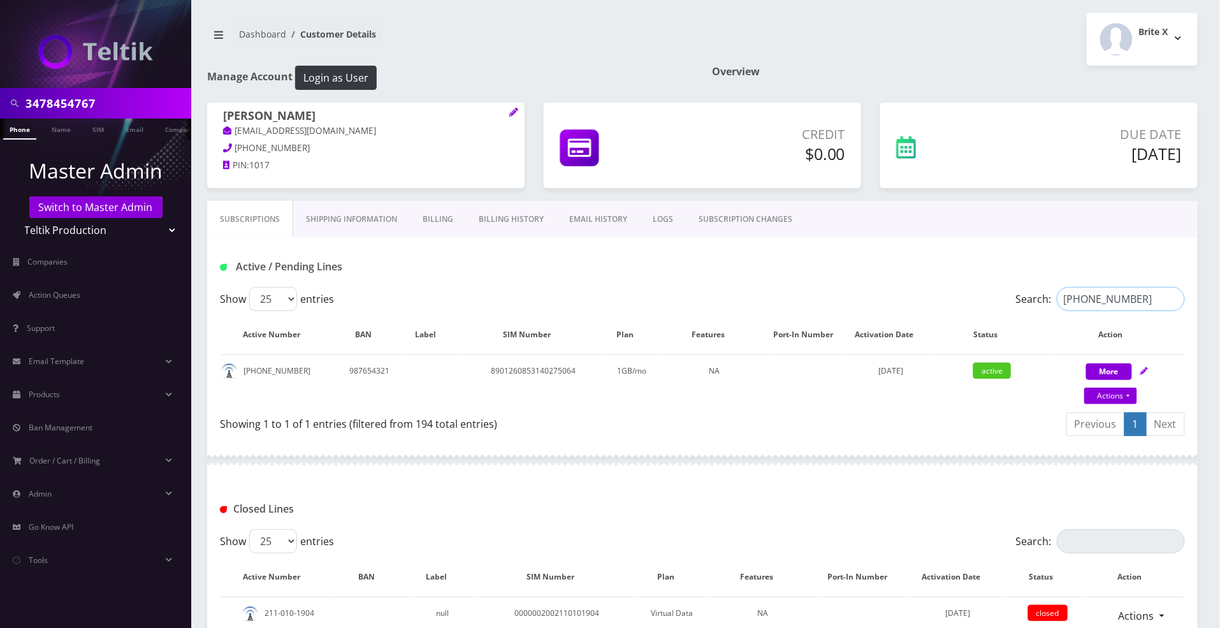
paste input "5"
drag, startPoint x: 1141, startPoint y: 296, endPoint x: 1036, endPoint y: 289, distance: 105.5
click at [1036, 289] on label "Search: [PHONE_NUMBER]" at bounding box center [1100, 299] width 169 height 24
paste input "1236"
drag, startPoint x: 652, startPoint y: 375, endPoint x: 617, endPoint y: 371, distance: 34.6
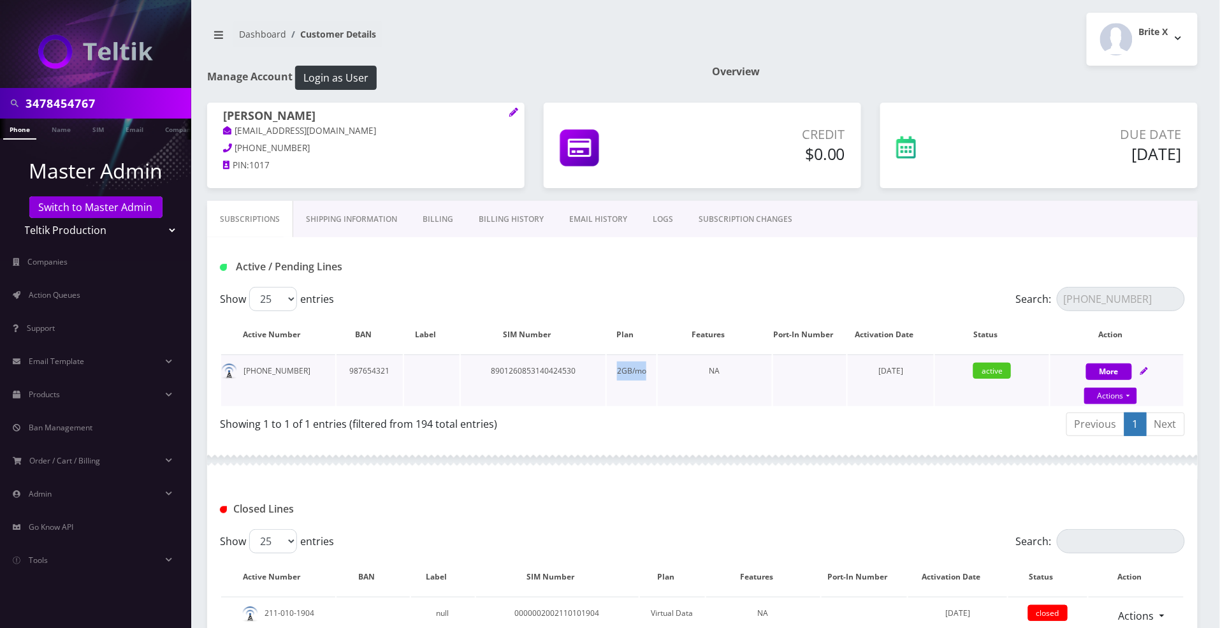
click at [617, 371] on td "2GB/mo" at bounding box center [631, 380] width 49 height 52
copy td "2GB/mo"
drag, startPoint x: 1128, startPoint y: 300, endPoint x: 1051, endPoint y: 299, distance: 77.1
click at [1051, 299] on label "Search: [PHONE_NUMBER]" at bounding box center [1100, 299] width 169 height 24
paste input "[PHONE_NUMBER]"
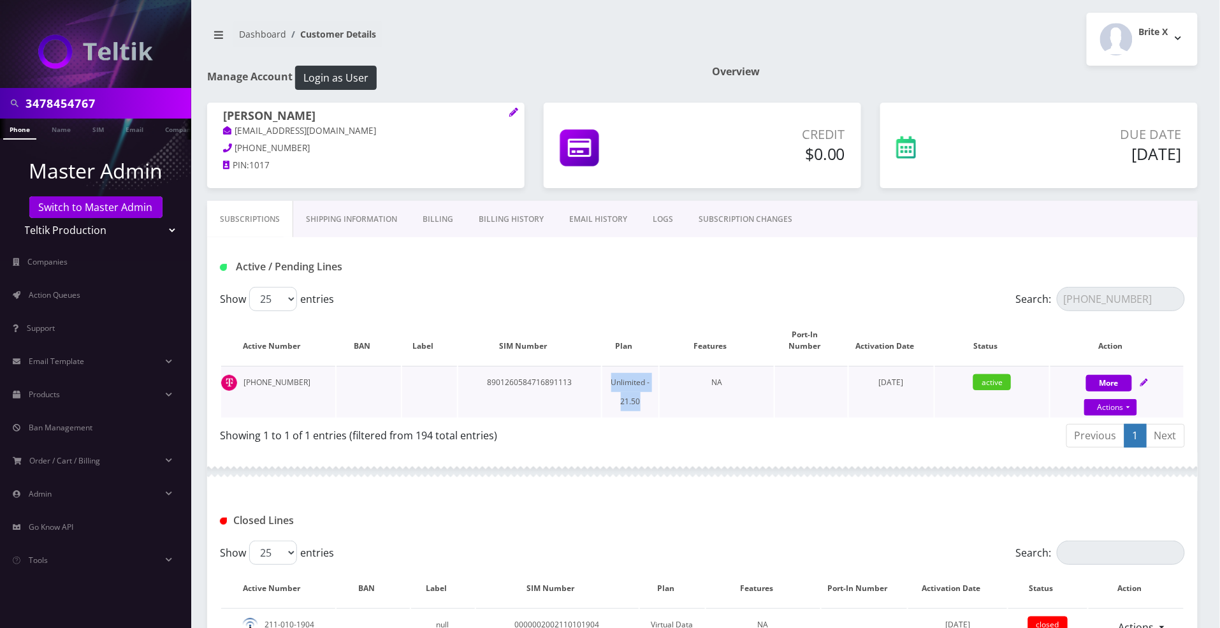
drag, startPoint x: 645, startPoint y: 388, endPoint x: 612, endPoint y: 361, distance: 43.0
click at [612, 366] on td "Unlimited - 21.50" at bounding box center [630, 392] width 56 height 52
copy td "Unlimited - 21.50"
drag, startPoint x: 1131, startPoint y: 297, endPoint x: 990, endPoint y: 298, distance: 140.9
click at [990, 298] on div "Search: [PHONE_NUMBER]" at bounding box center [1065, 299] width 242 height 24
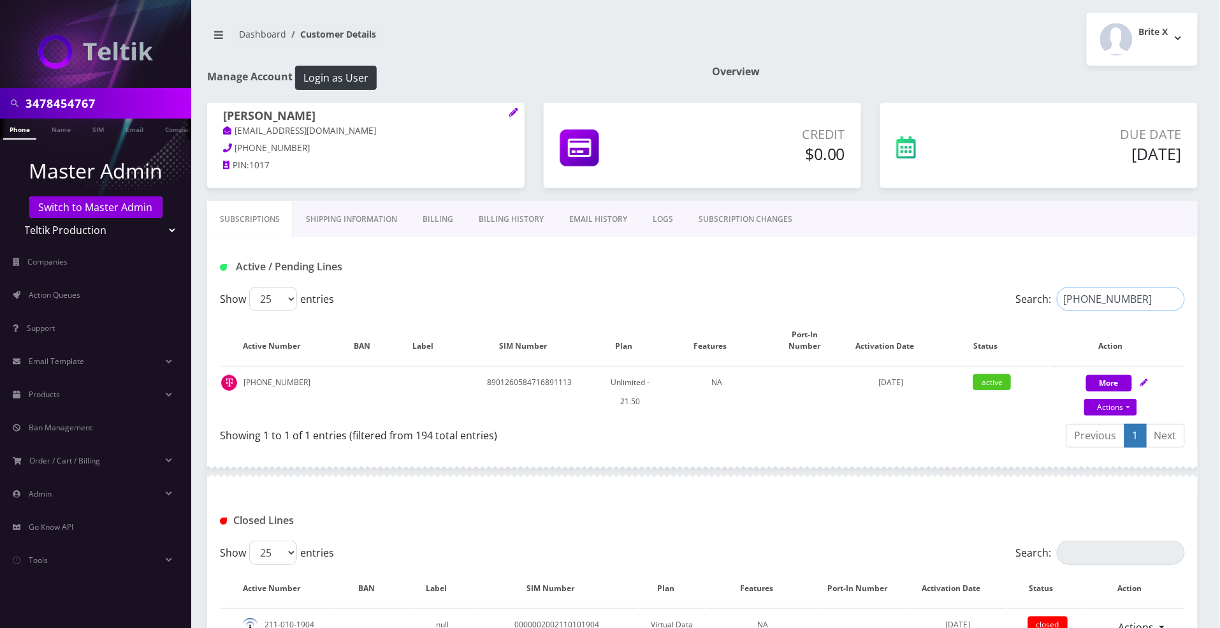
paste input "211-010-1035"
drag, startPoint x: 648, startPoint y: 403, endPoint x: 613, endPoint y: 386, distance: 38.5
click at [613, 386] on td "Consumer Internet" at bounding box center [630, 392] width 59 height 52
copy td "Consumer Internet"
drag, startPoint x: 1125, startPoint y: 296, endPoint x: 1044, endPoint y: 294, distance: 81.0
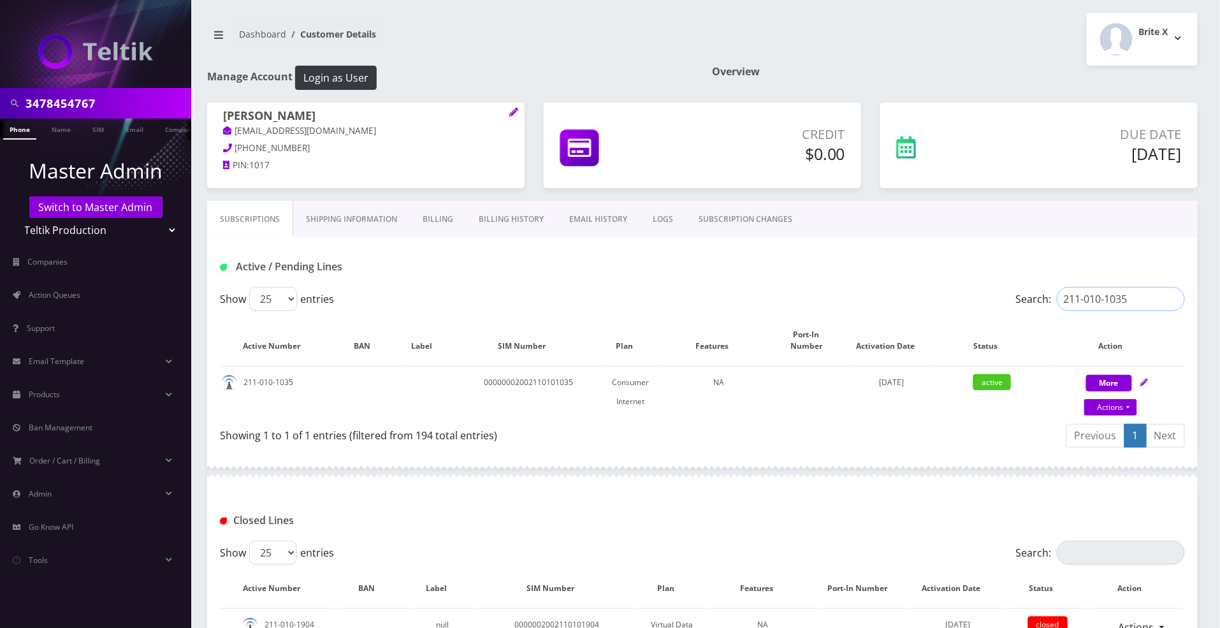
click at [1044, 294] on label "Search: 211-010-1035" at bounding box center [1100, 299] width 169 height 24
paste input "[PHONE_NUMBER]"
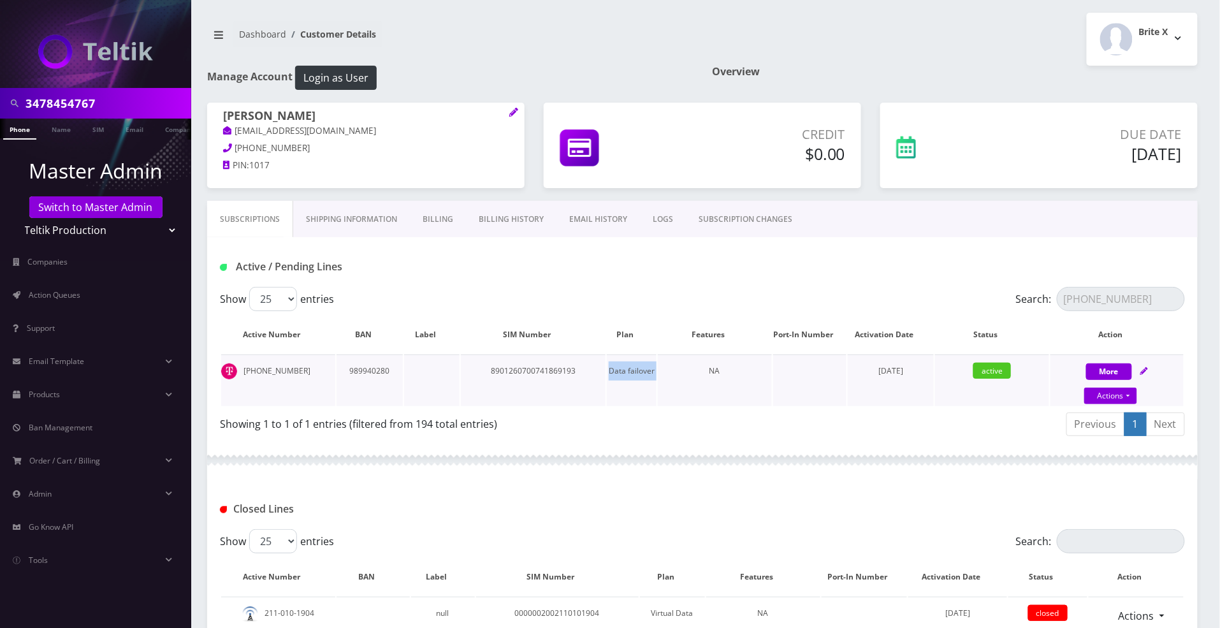
drag, startPoint x: 657, startPoint y: 370, endPoint x: 594, endPoint y: 368, distance: 62.5
click at [594, 368] on tr "[PHONE_NUMBER] 989940280 8901260700741869193 Data failover NA [DATE] active Mor…" at bounding box center [702, 380] width 963 height 52
copy tr "Data failover"
click at [659, 386] on td "NA" at bounding box center [715, 380] width 114 height 52
drag, startPoint x: 654, startPoint y: 372, endPoint x: 610, endPoint y: 368, distance: 44.2
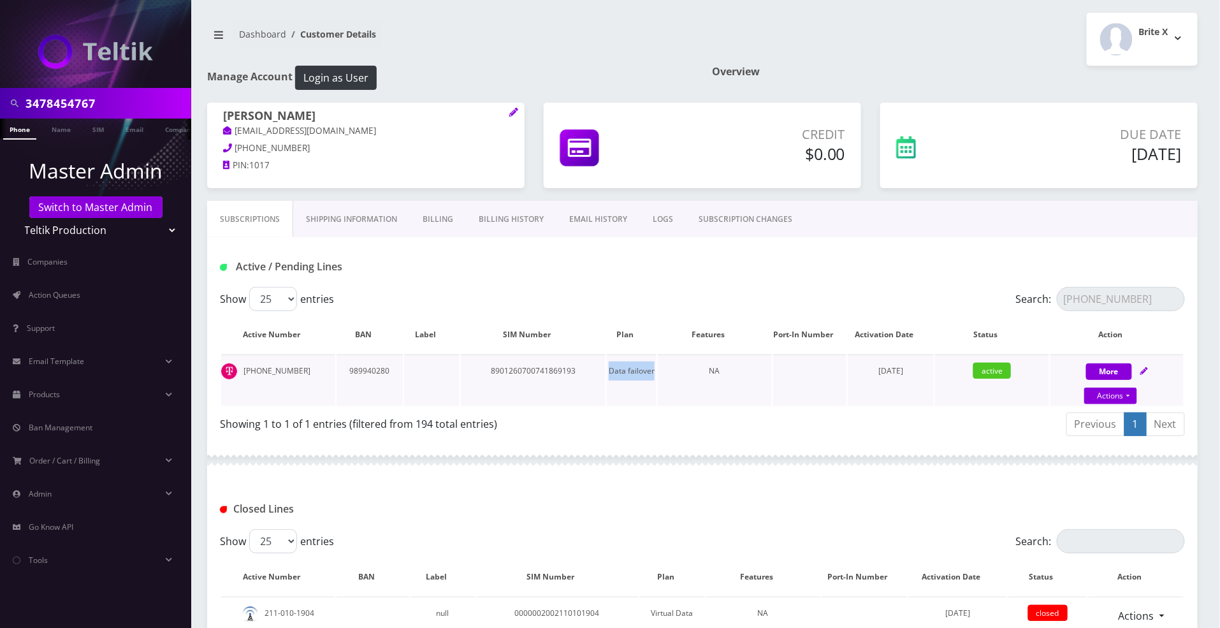
click at [610, 368] on td "Data failover" at bounding box center [631, 380] width 49 height 52
copy td "Data failover"
drag, startPoint x: 1130, startPoint y: 297, endPoint x: 994, endPoint y: 295, distance: 135.2
click at [994, 295] on div "Search: [PHONE_NUMBER]" at bounding box center [1065, 299] width 242 height 24
paste input "[PHONE_NUMBER]"
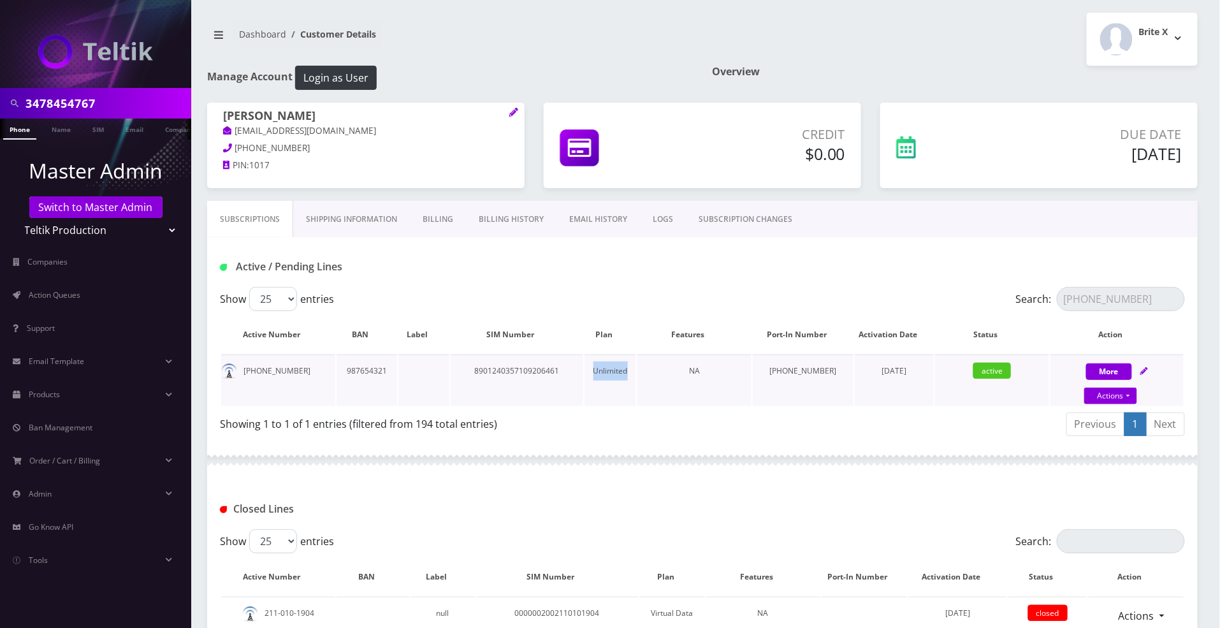
drag, startPoint x: 646, startPoint y: 368, endPoint x: 609, endPoint y: 370, distance: 36.4
click at [609, 370] on td "Unlimited" at bounding box center [611, 380] width 52 height 52
copy td "Unlimited"
click at [1126, 297] on input "[PHONE_NUMBER]" at bounding box center [1121, 299] width 128 height 24
drag, startPoint x: 1132, startPoint y: 298, endPoint x: 903, endPoint y: 291, distance: 229.6
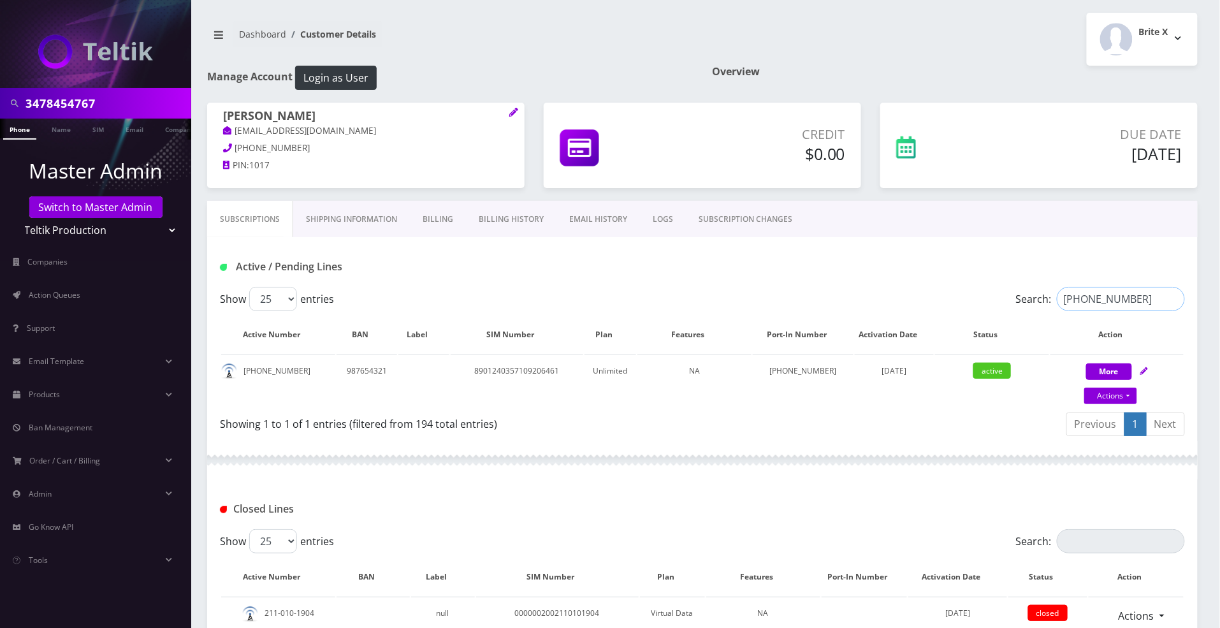
click at [903, 291] on div "Show 25 50 100 250 500 entries Search: [PHONE_NUMBER]" at bounding box center [702, 299] width 965 height 24
paste input "73-6004"
type input "[PHONE_NUMBER]"
drag, startPoint x: 342, startPoint y: 133, endPoint x: 235, endPoint y: 131, distance: 106.5
click at [235, 131] on p "[EMAIL_ADDRESS][DOMAIN_NAME]" at bounding box center [366, 131] width 286 height 14
